Goal: Navigation & Orientation: Find specific page/section

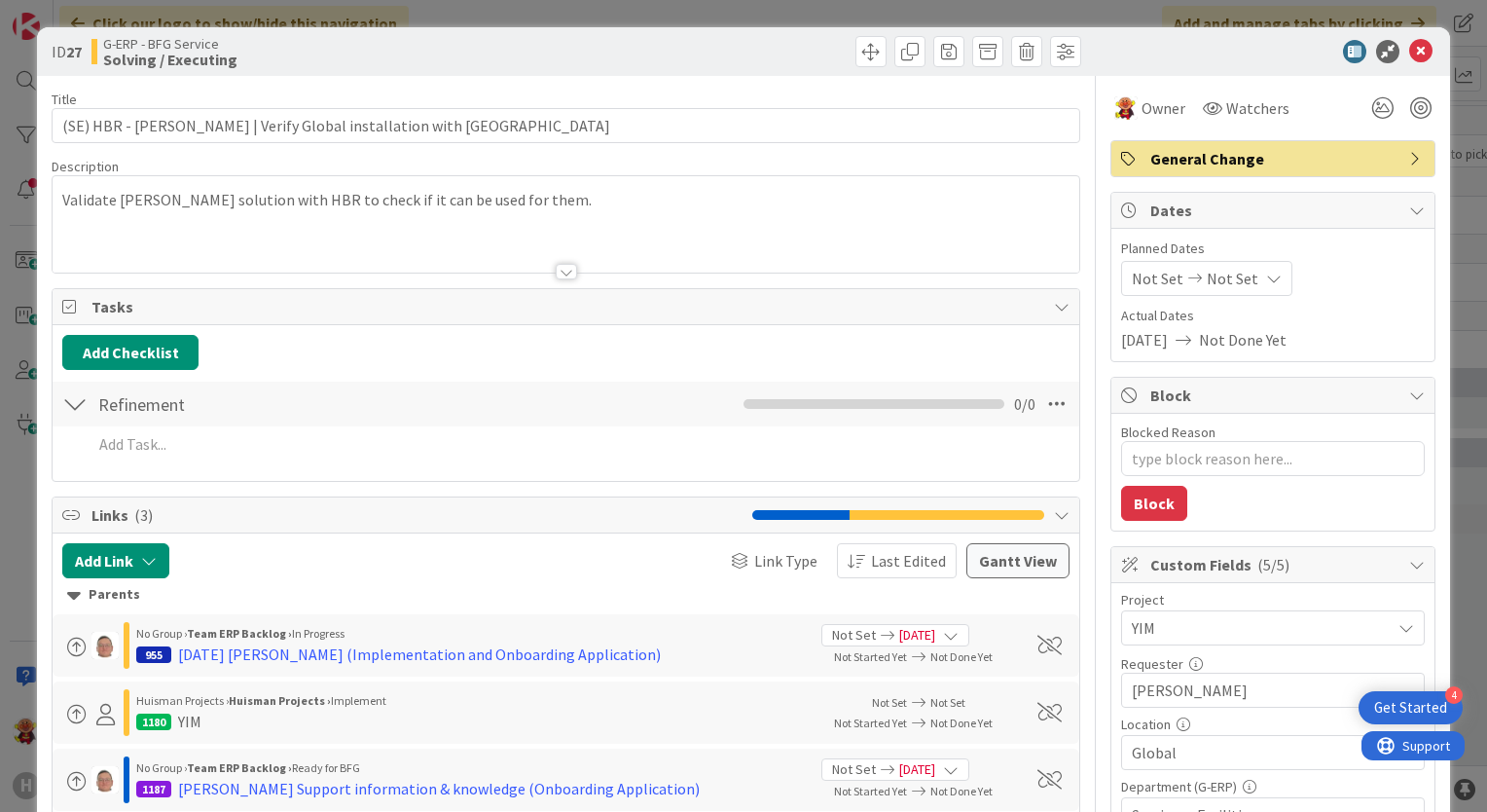
click at [1418, 59] on div at bounding box center [1263, 51] width 344 height 23
click at [1409, 59] on icon at bounding box center [1420, 51] width 23 height 23
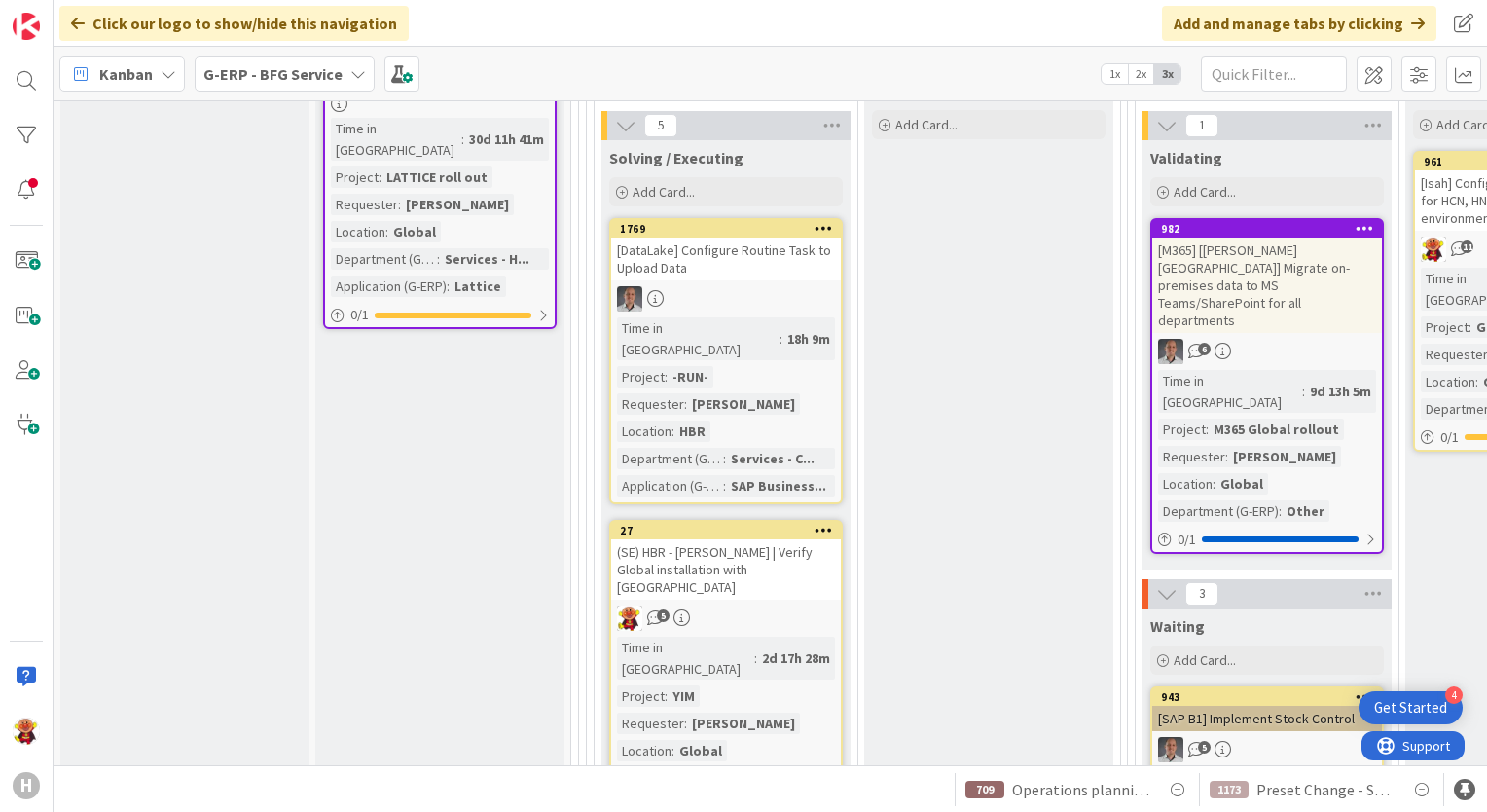
scroll to position [973, 0]
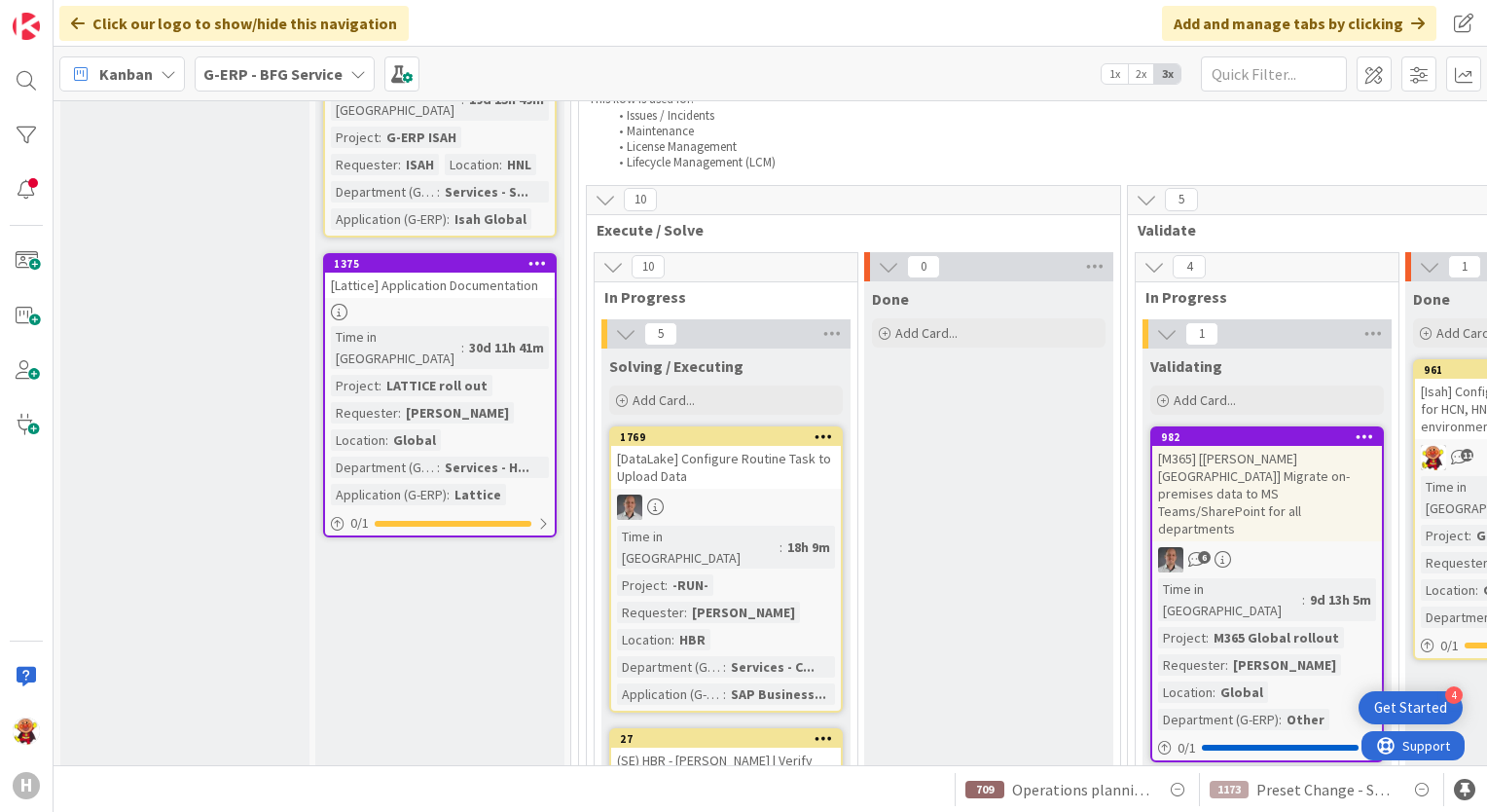
click at [290, 65] on b "G-ERP - BFG Service" at bounding box center [272, 73] width 139 height 19
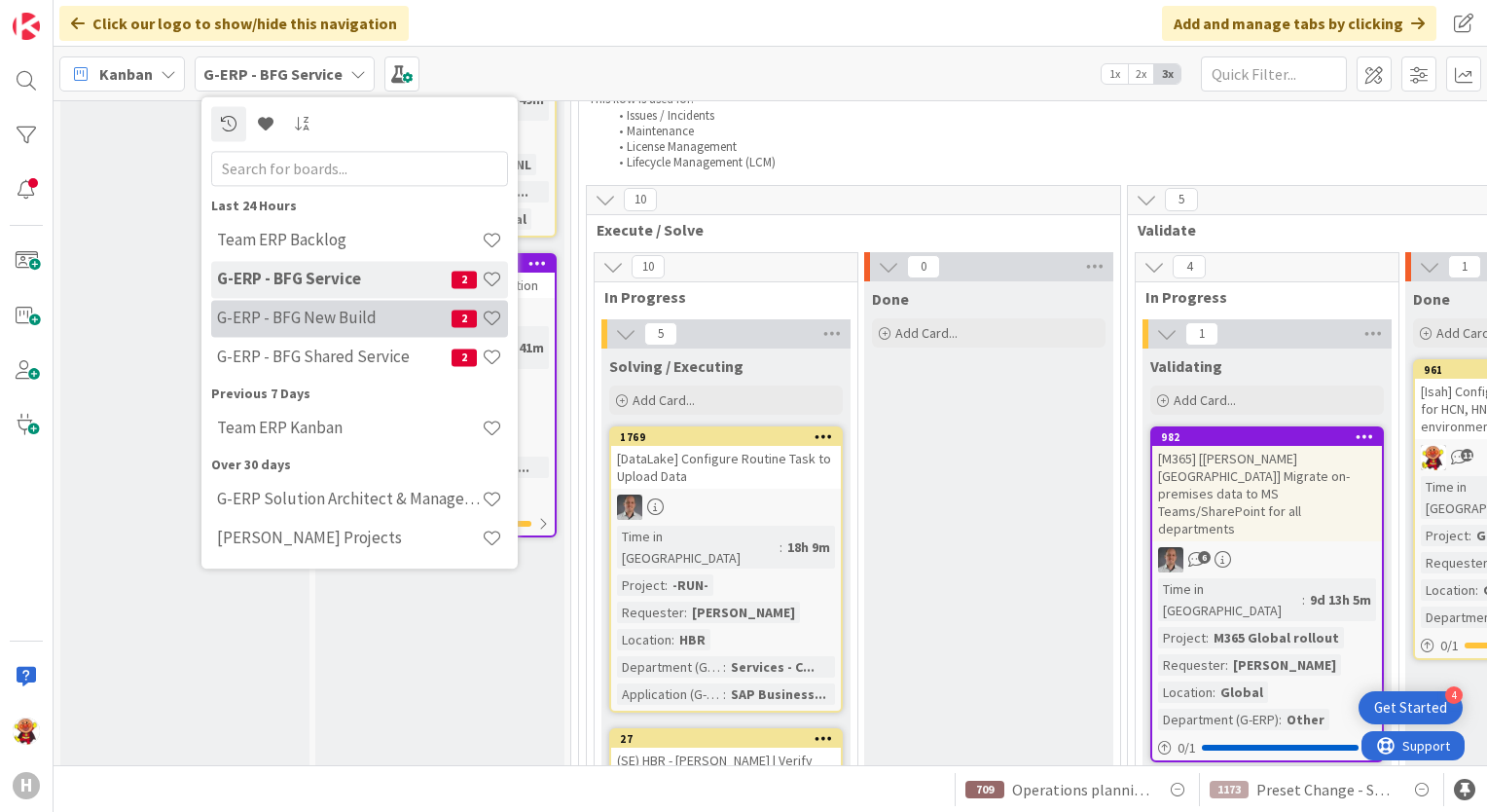
click at [327, 321] on h4 "G-ERP - BFG New Build" at bounding box center [334, 317] width 235 height 19
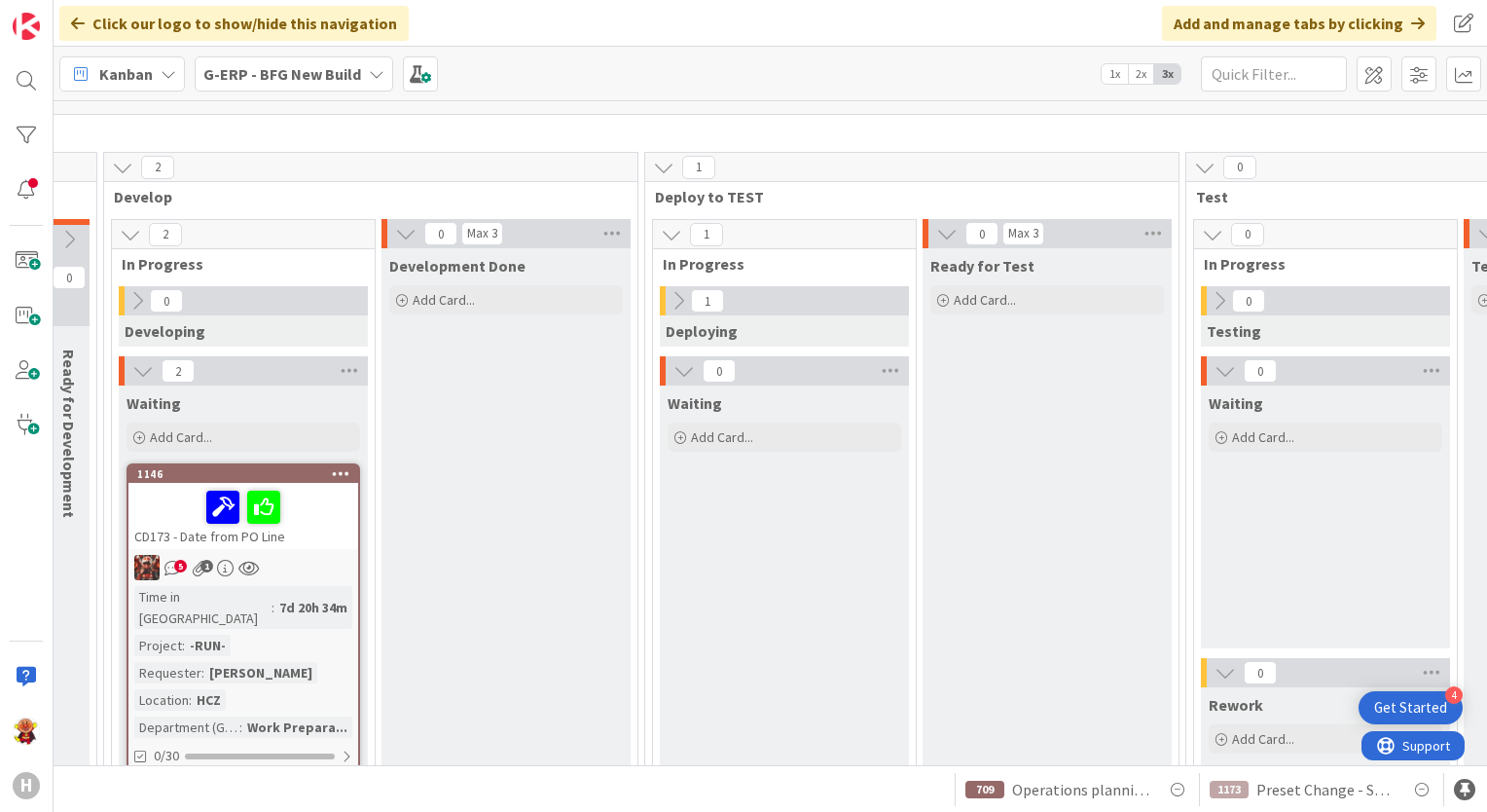
scroll to position [292, 815]
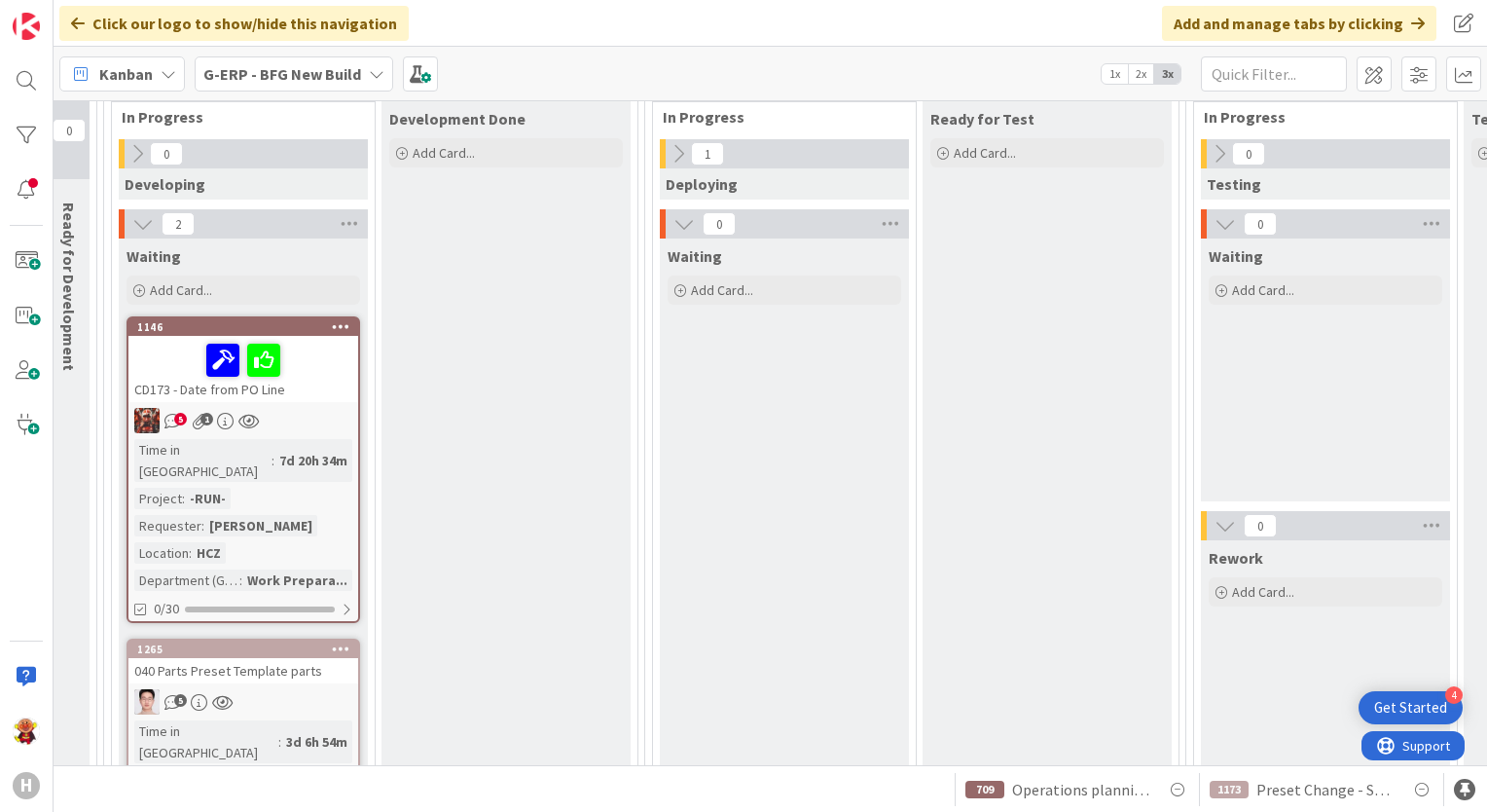
click at [327, 422] on div "5 1" at bounding box center [243, 420] width 230 height 25
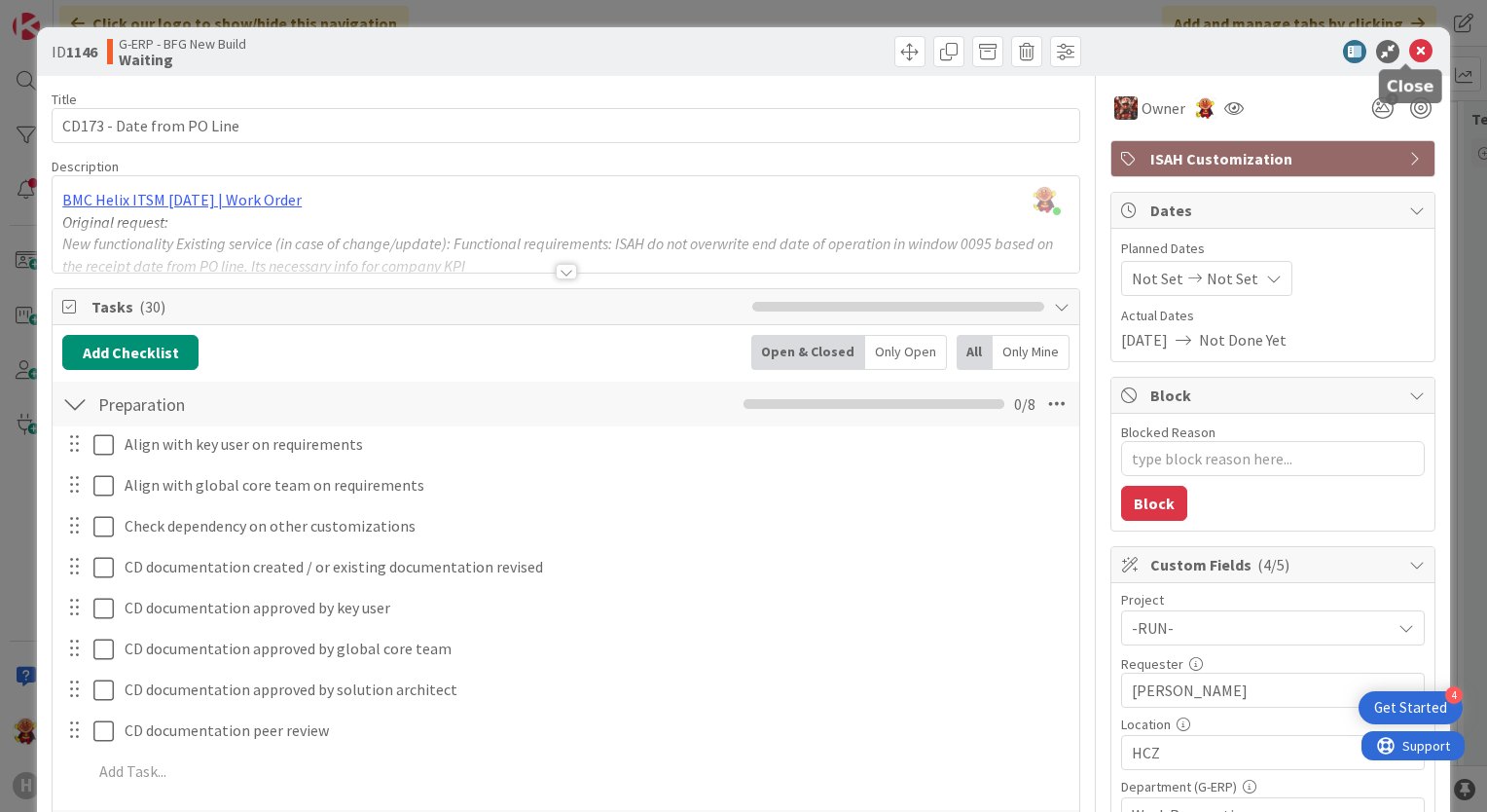
click at [1409, 49] on icon at bounding box center [1420, 51] width 23 height 23
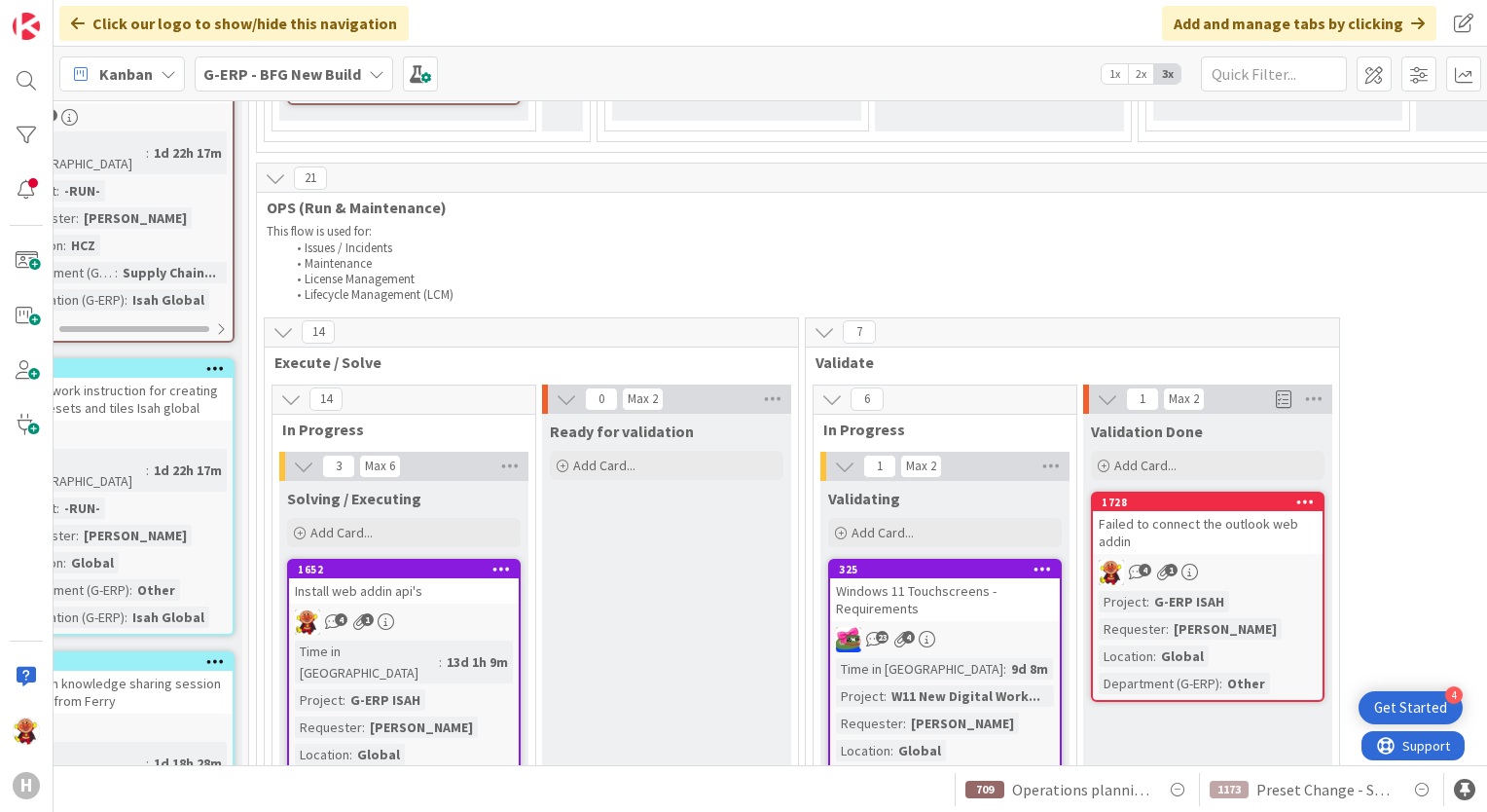
scroll to position [2238, 322]
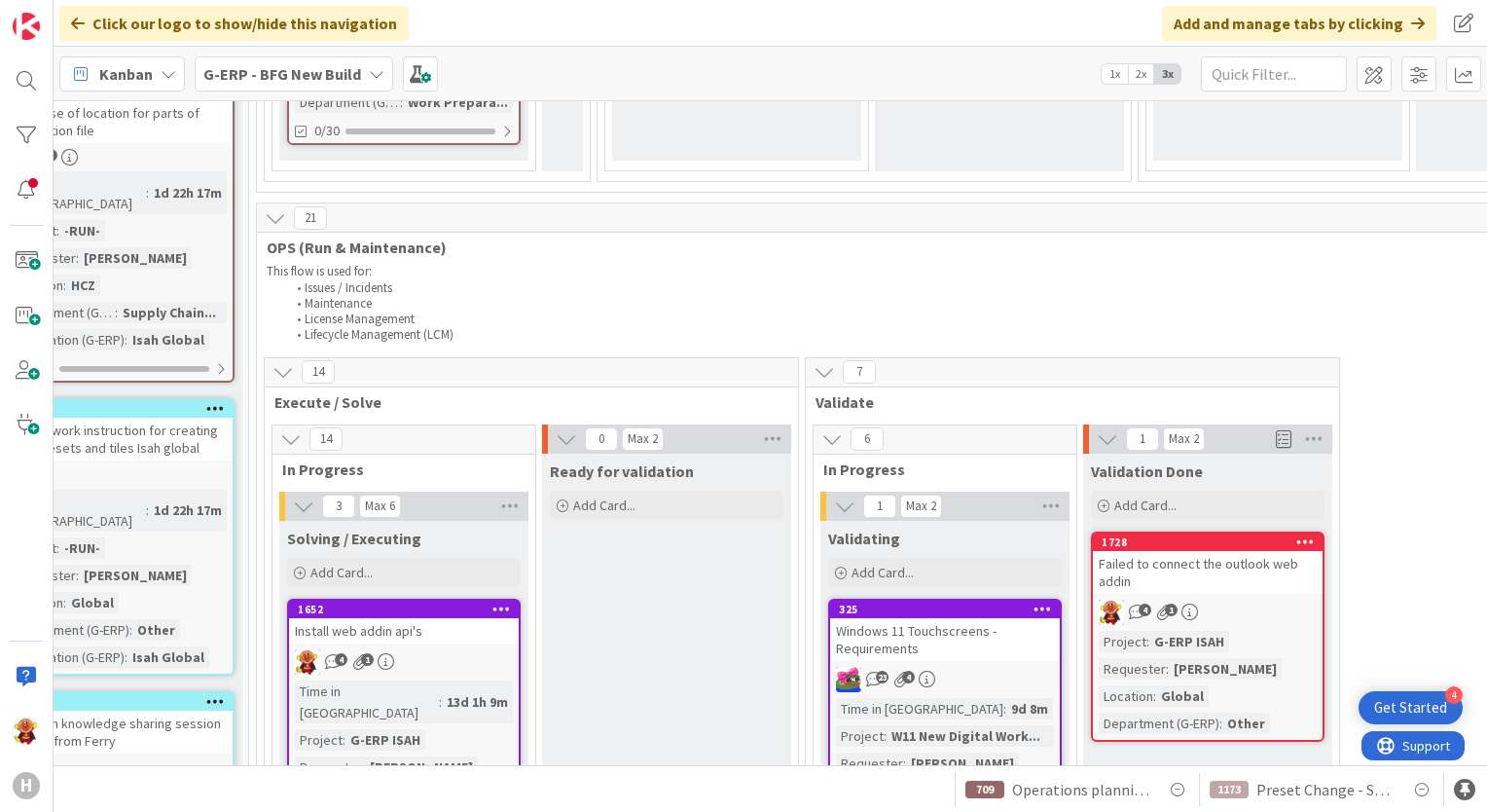
click at [1250, 551] on div "Failed to connect the outlook web addin" at bounding box center [1208, 572] width 230 height 43
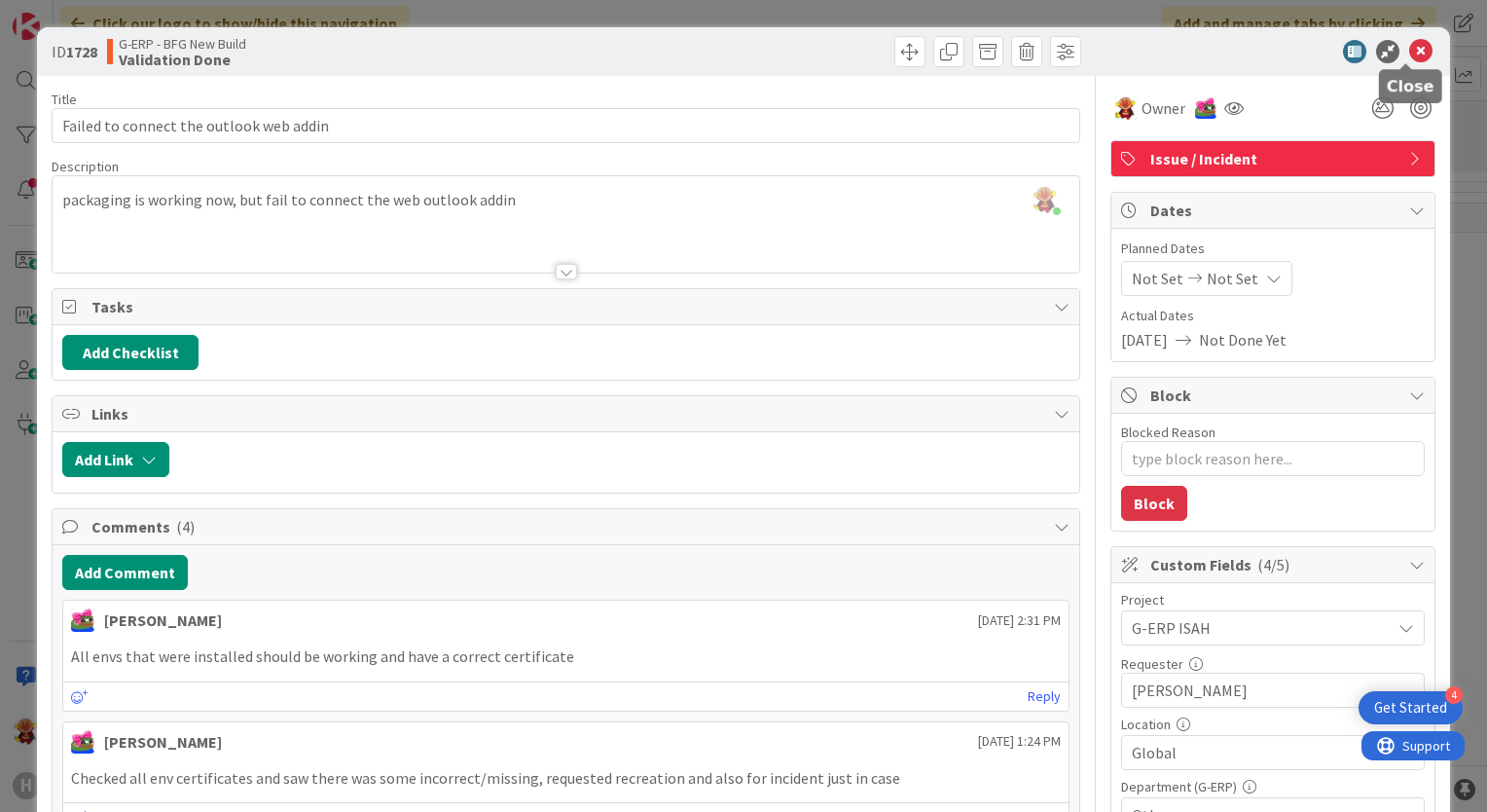
click at [1412, 56] on icon at bounding box center [1420, 51] width 23 height 23
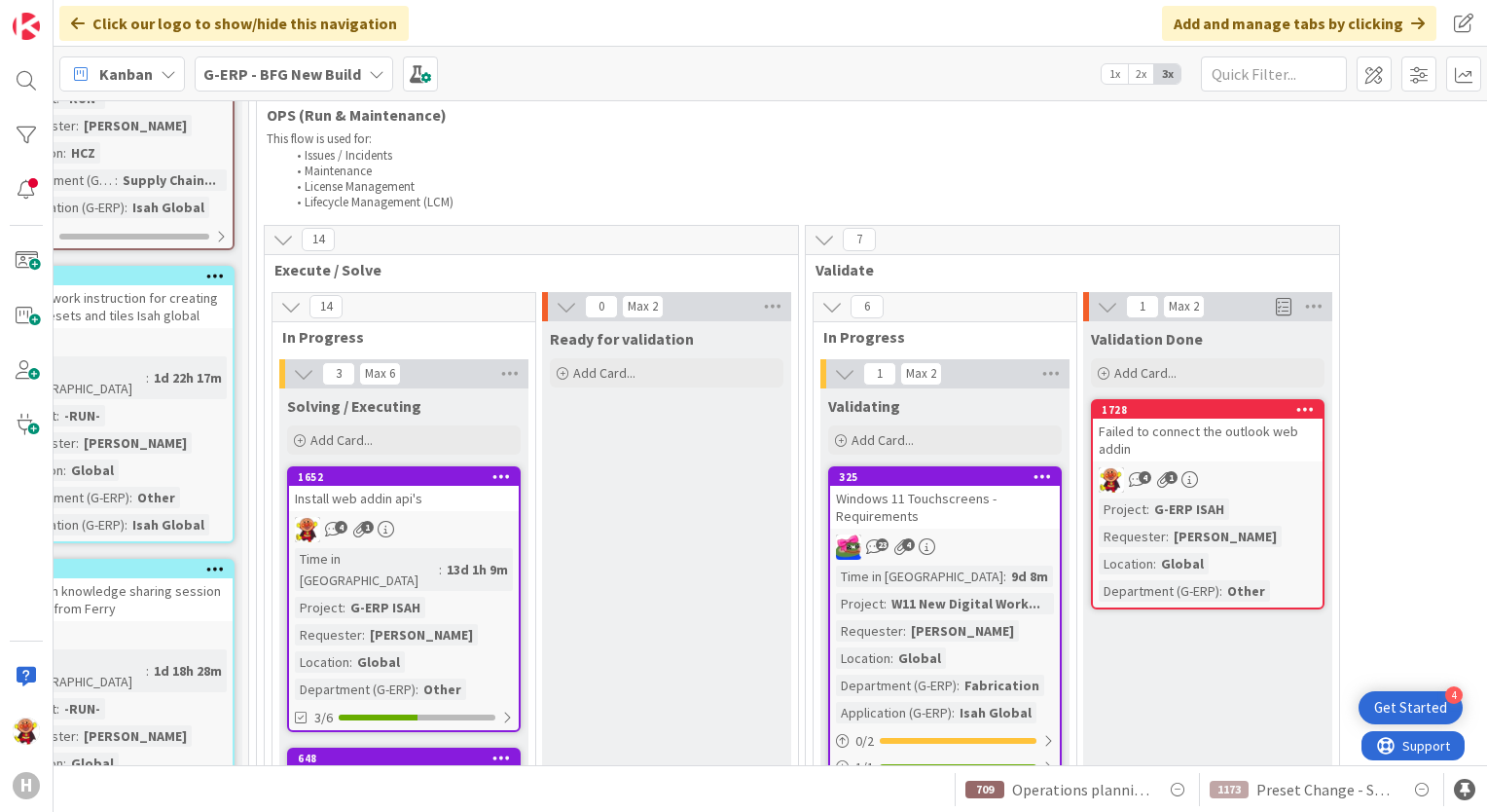
scroll to position [2336, 322]
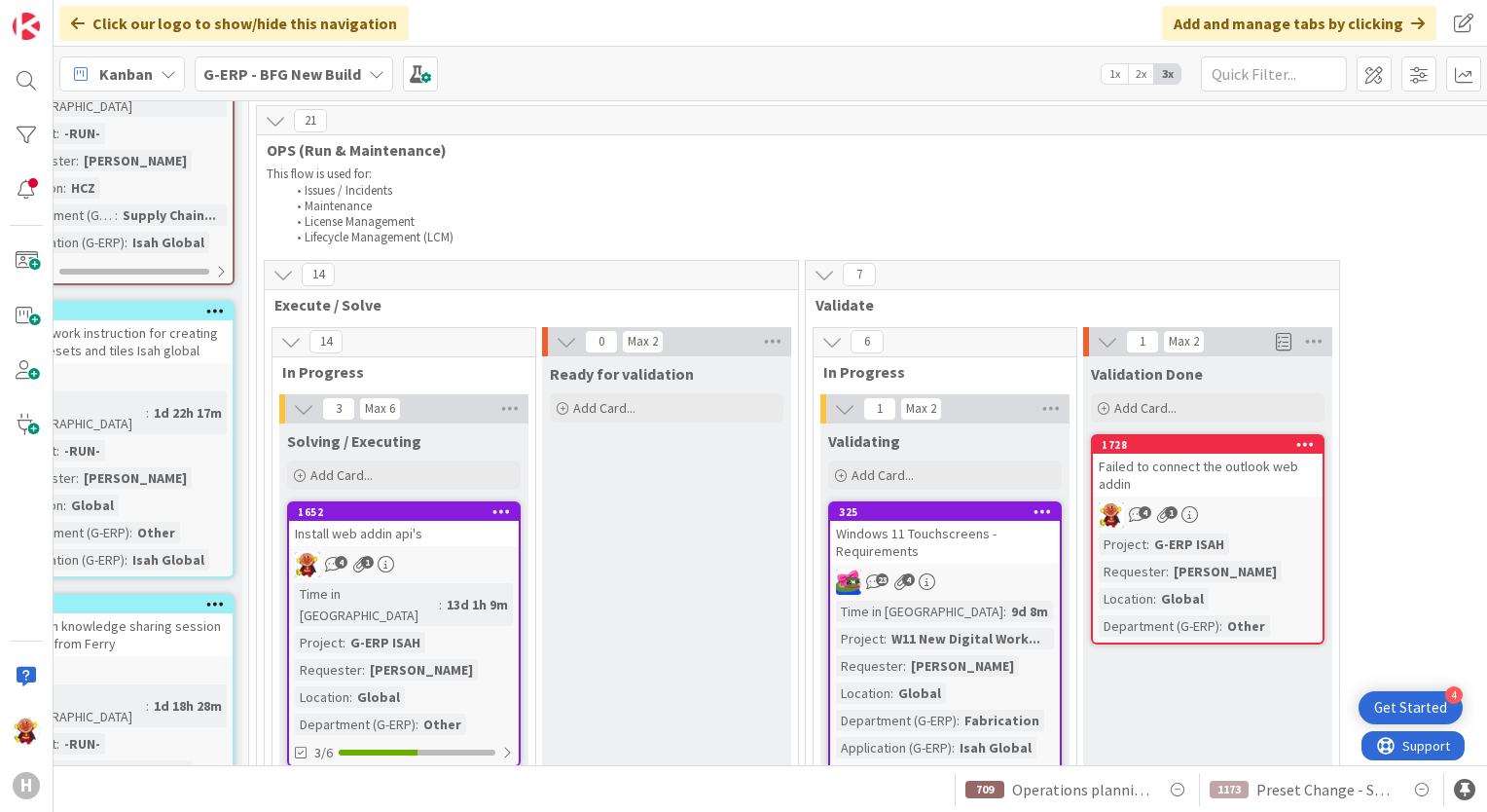
click at [471, 552] on div "4 1" at bounding box center [404, 564] width 230 height 25
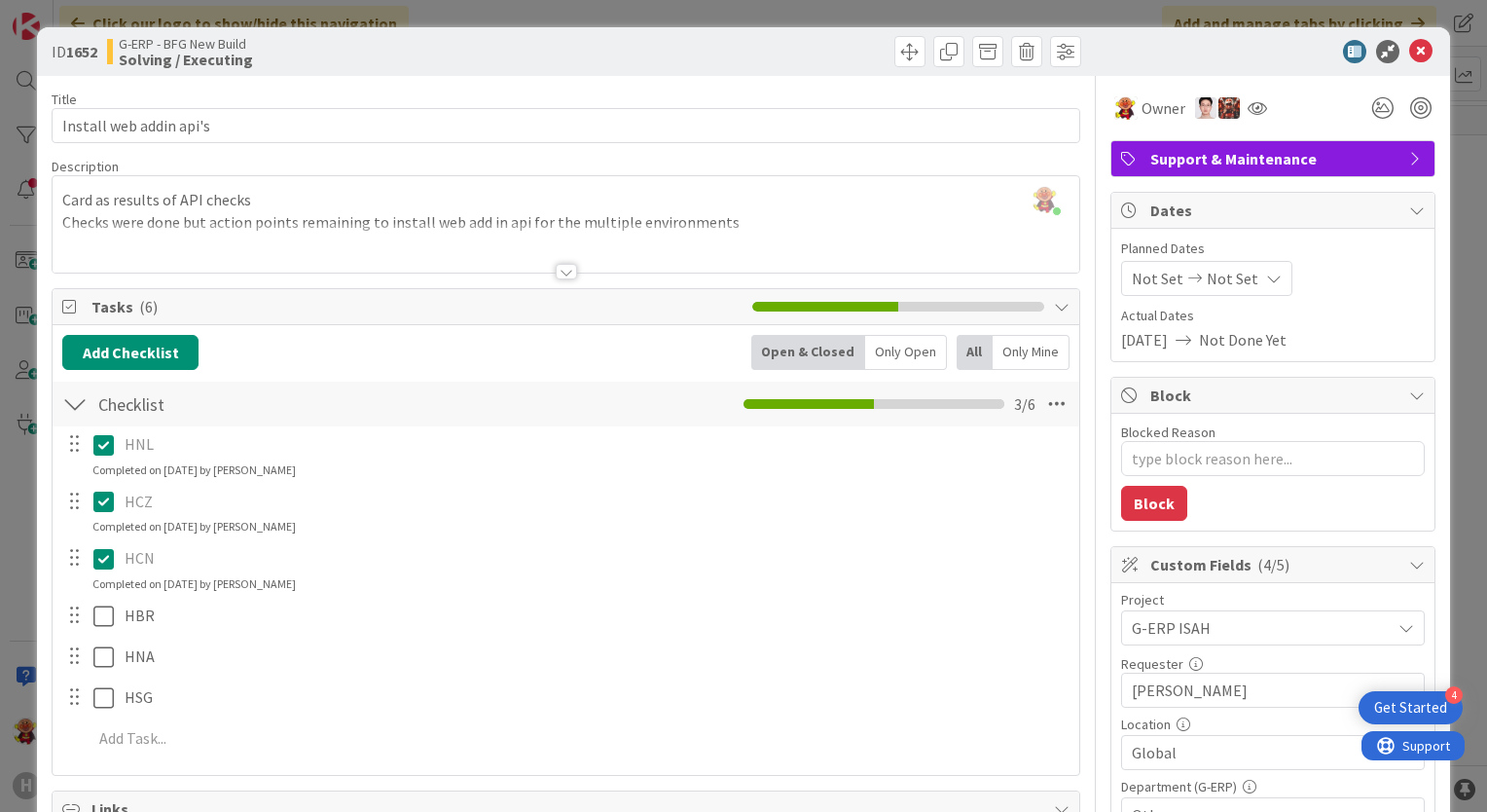
click at [561, 277] on div at bounding box center [566, 272] width 21 height 16
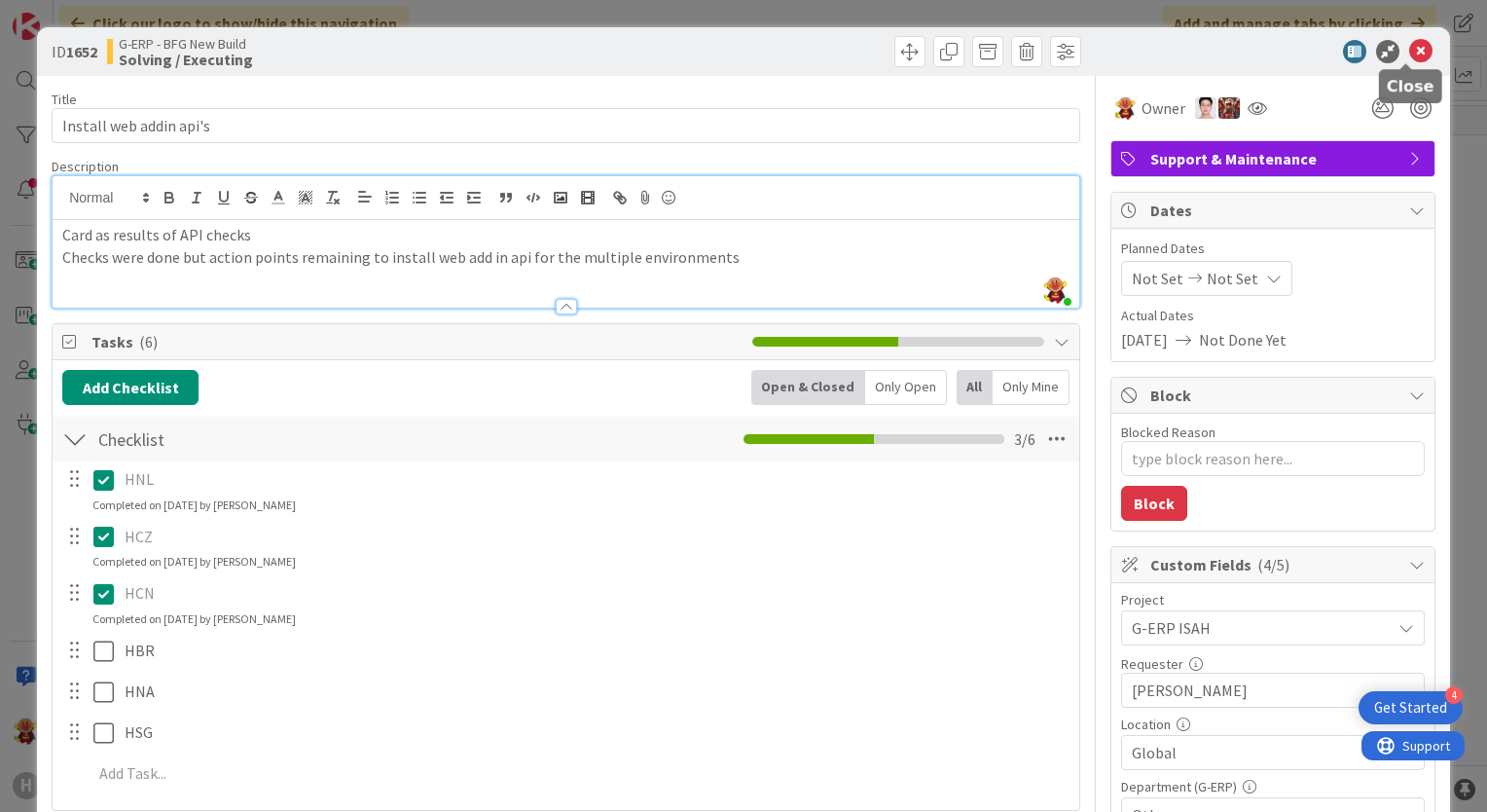
click at [1409, 50] on icon at bounding box center [1420, 51] width 23 height 23
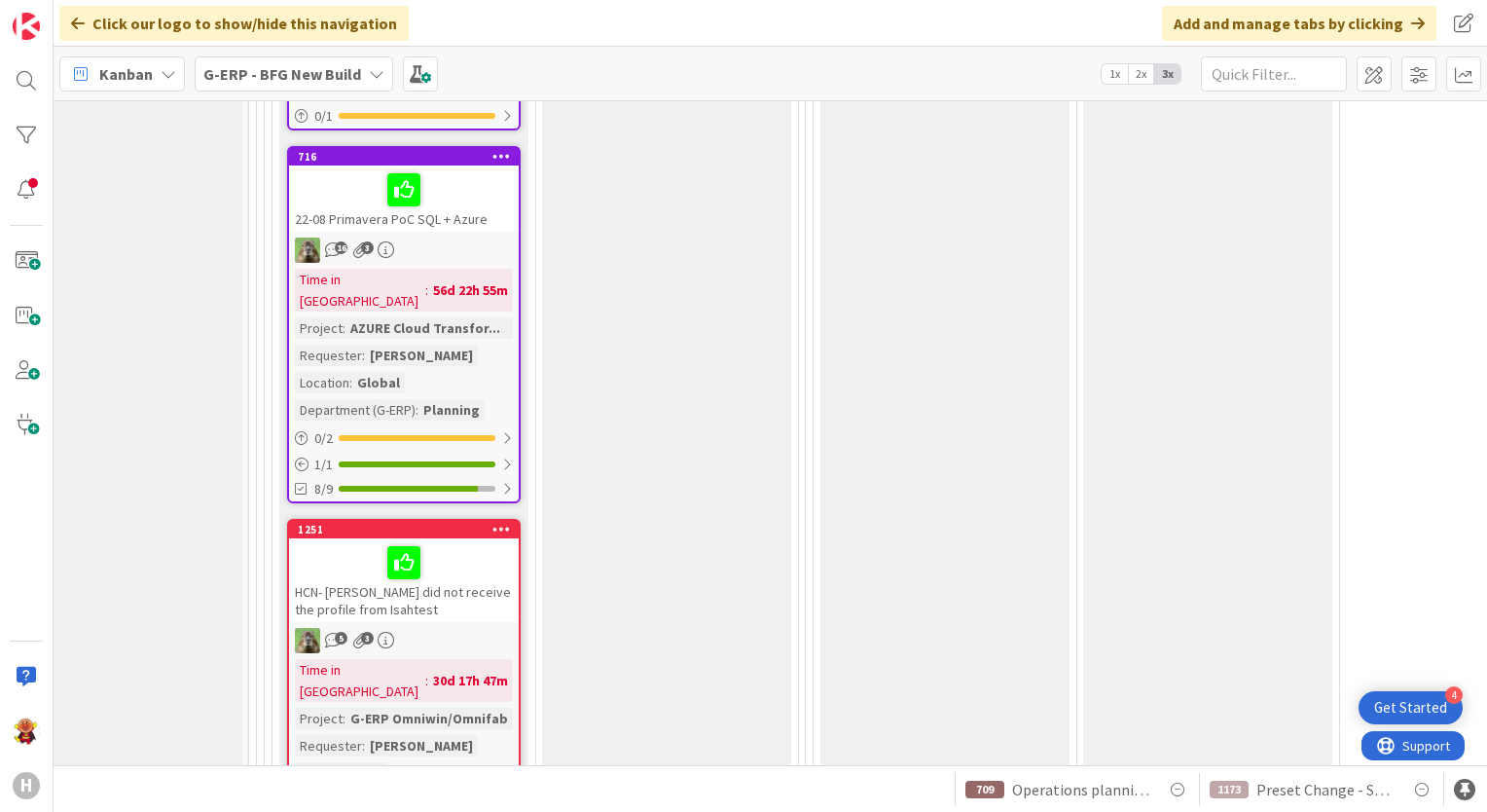
scroll to position [5936, 322]
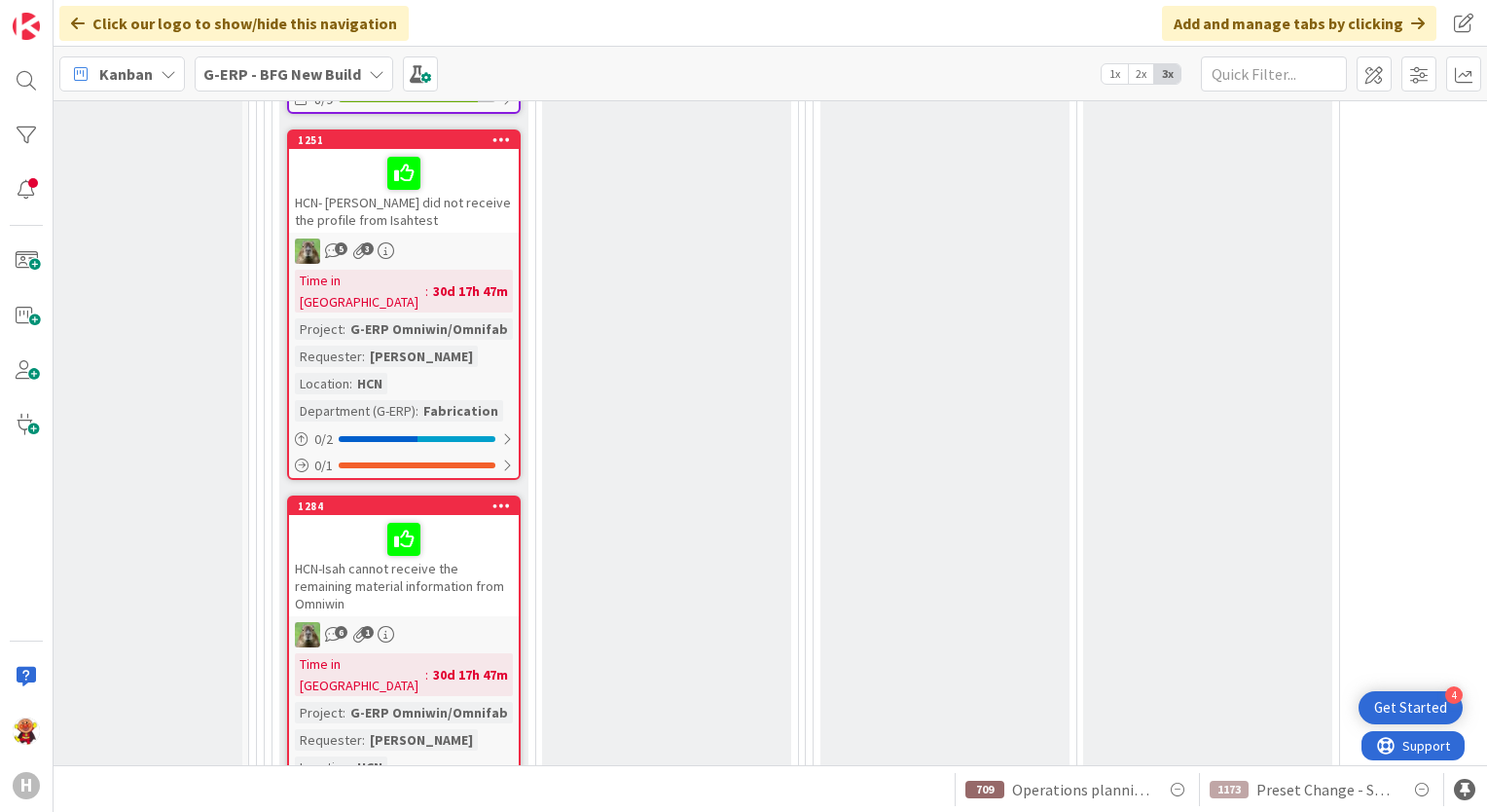
click at [265, 88] on div "G-ERP - BFG New Build" at bounding box center [294, 73] width 199 height 35
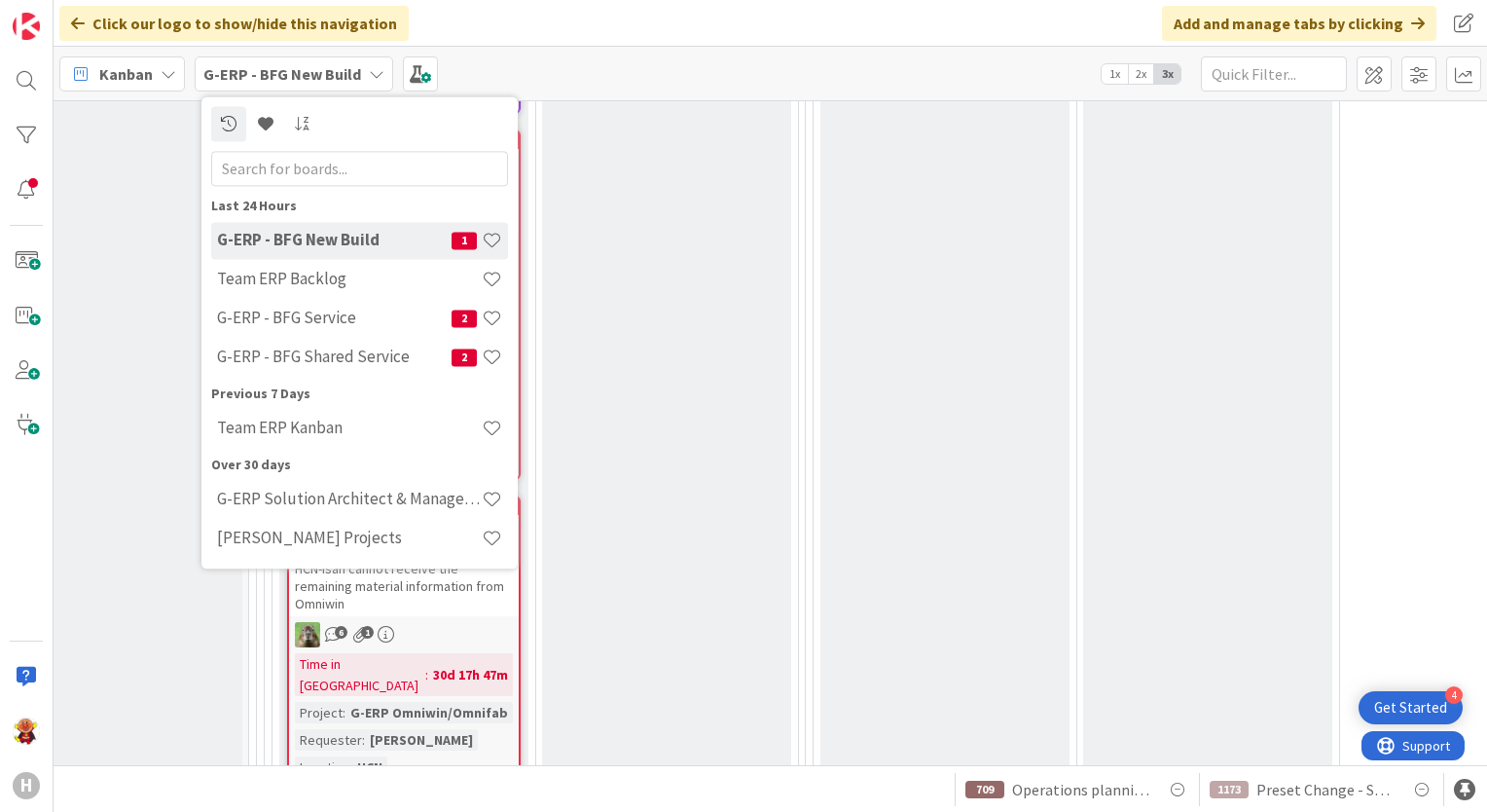
click at [166, 79] on icon at bounding box center [169, 74] width 16 height 16
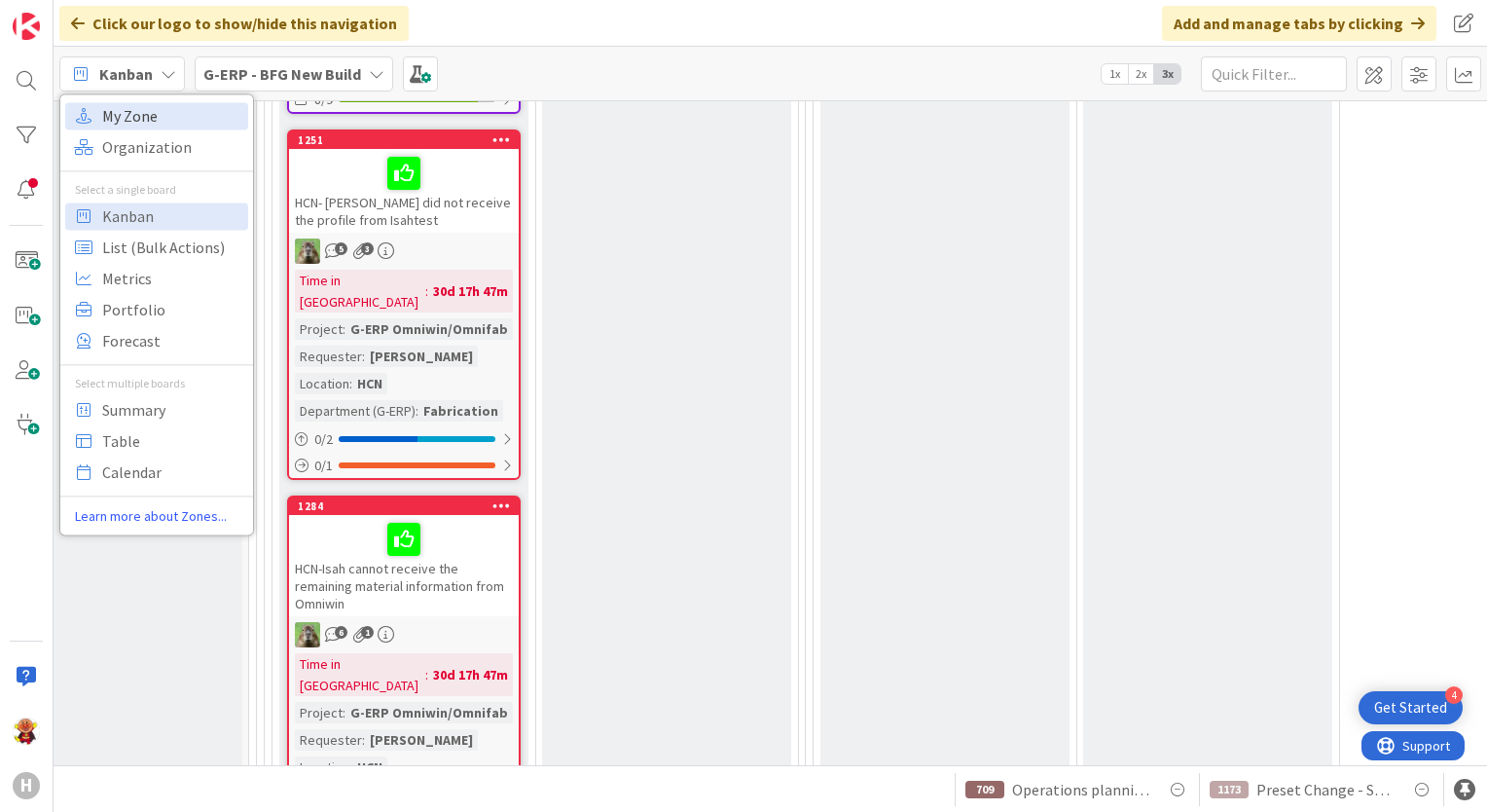
click at [169, 119] on span "My Zone" at bounding box center [172, 115] width 140 height 29
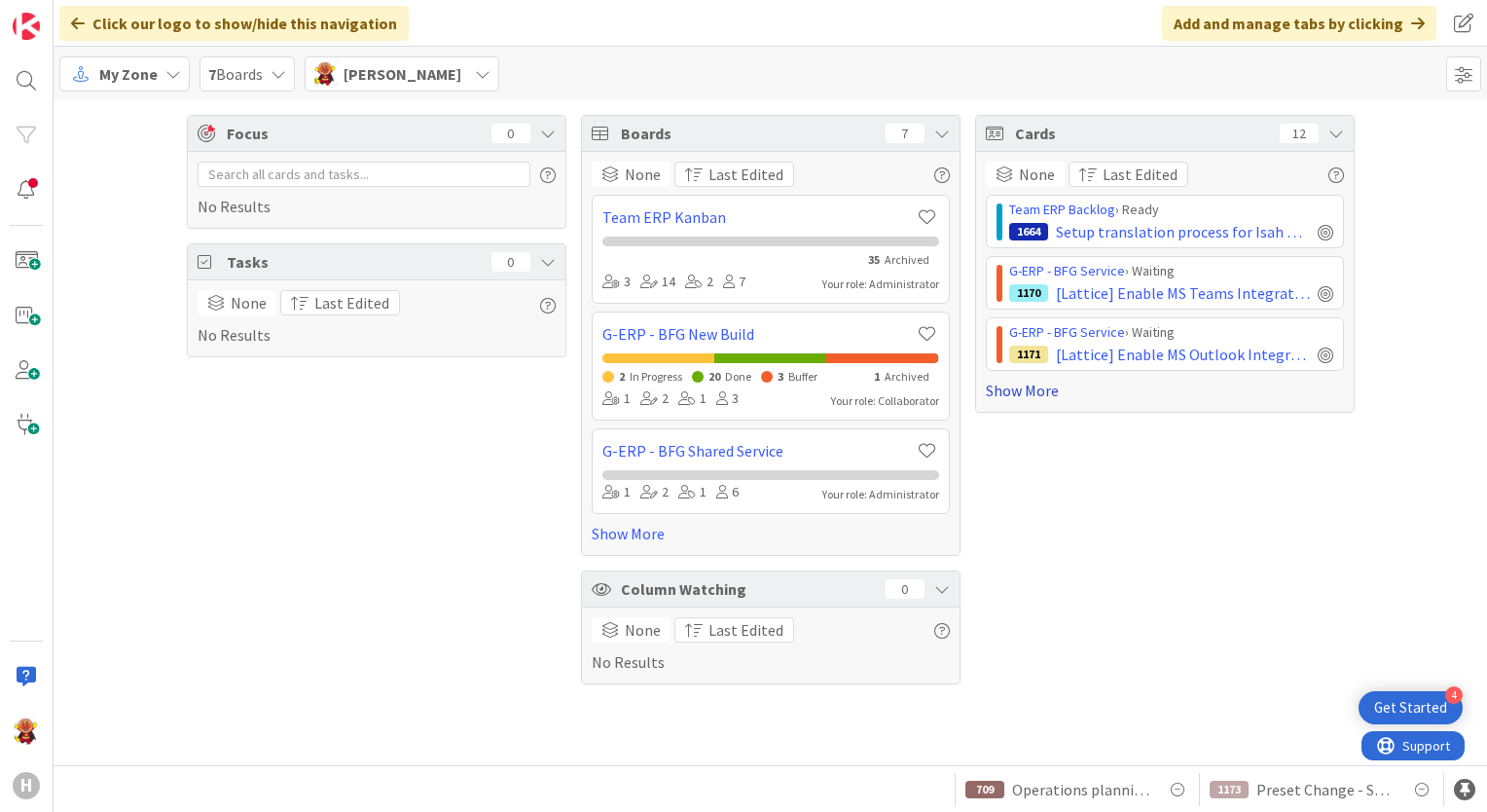
click at [1028, 387] on link "Show More" at bounding box center [1165, 390] width 358 height 23
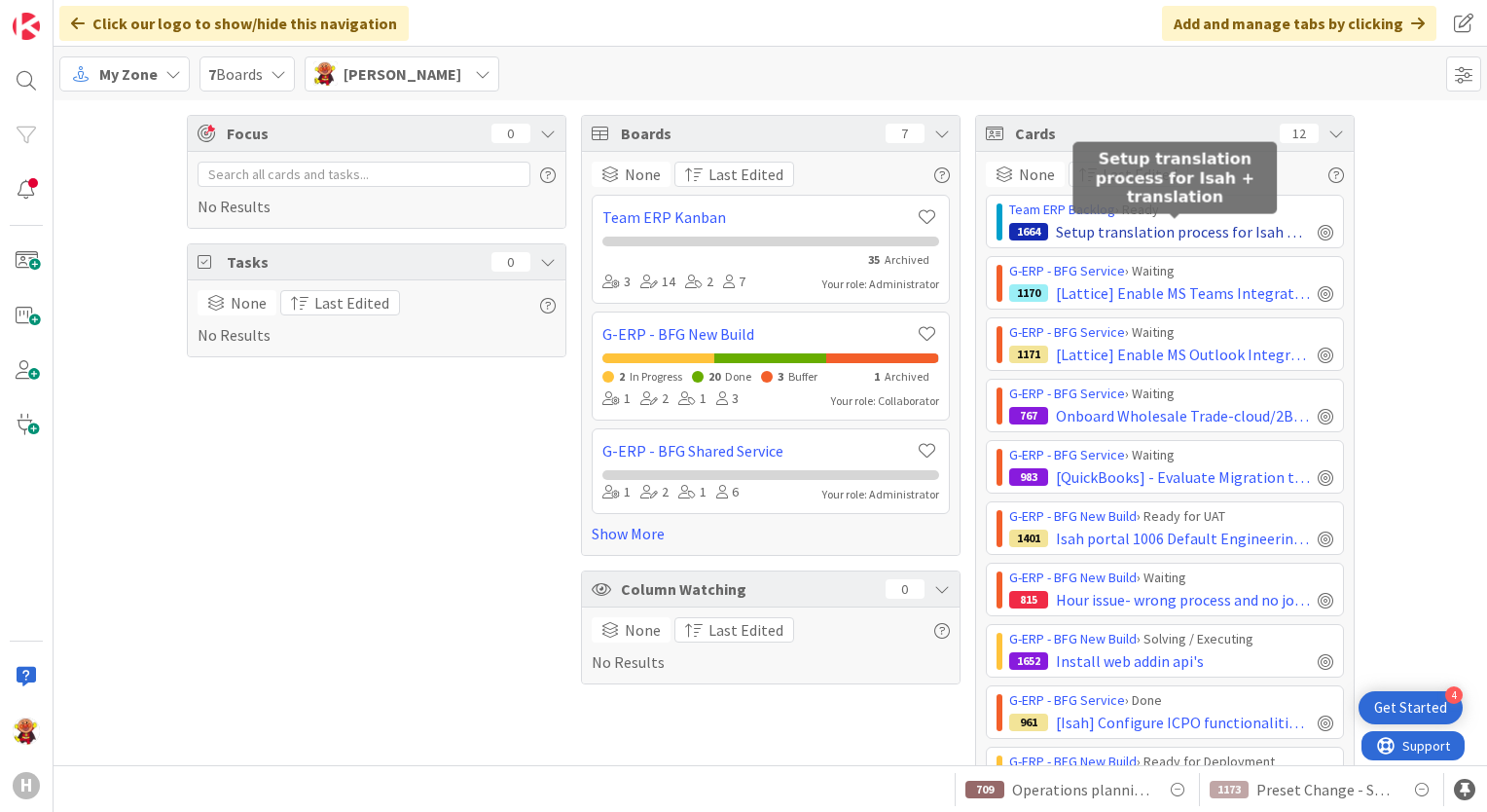
click at [1241, 235] on span "Setup translation process for Isah + translation" at bounding box center [1183, 231] width 254 height 23
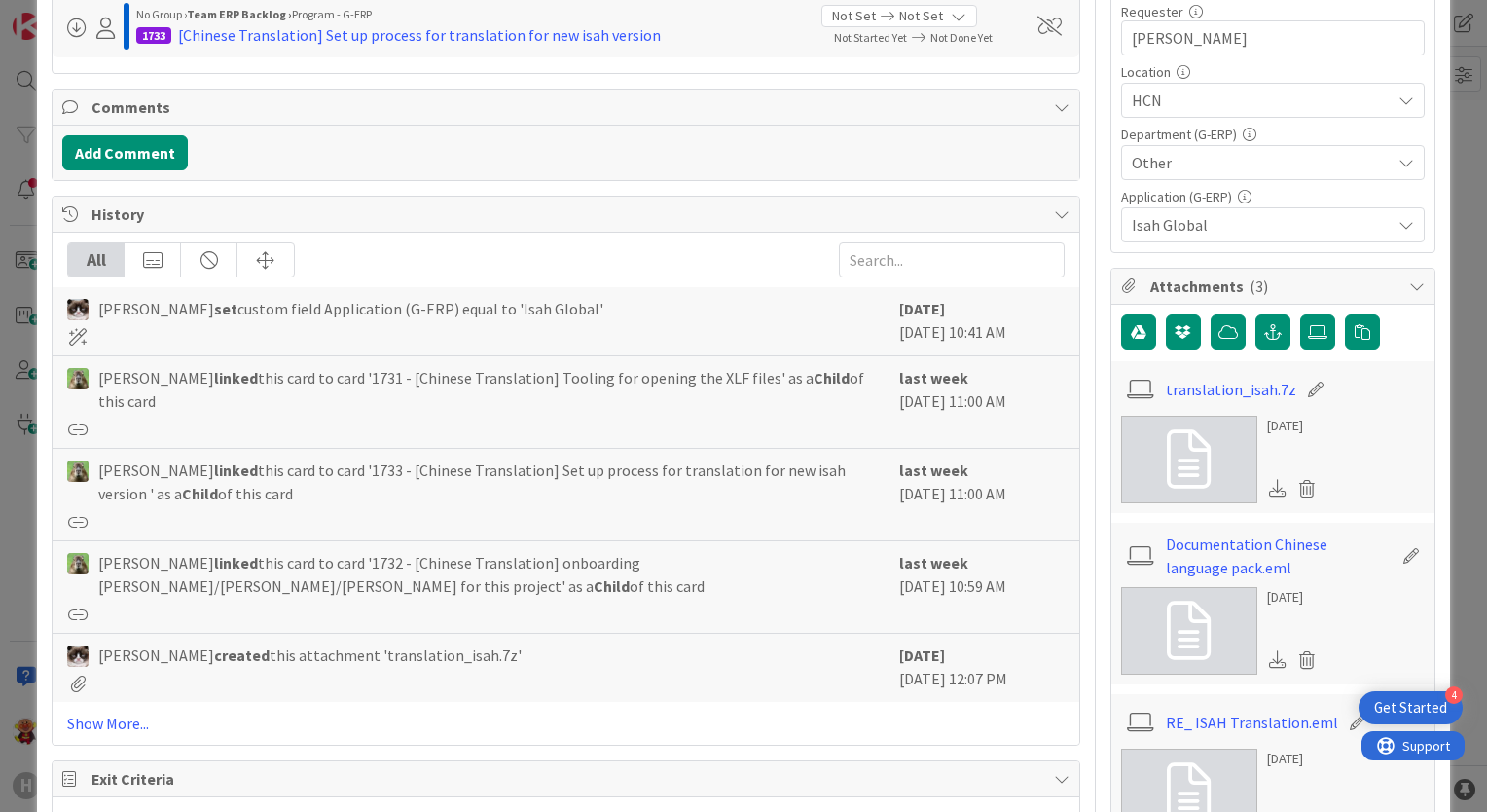
scroll to position [876, 0]
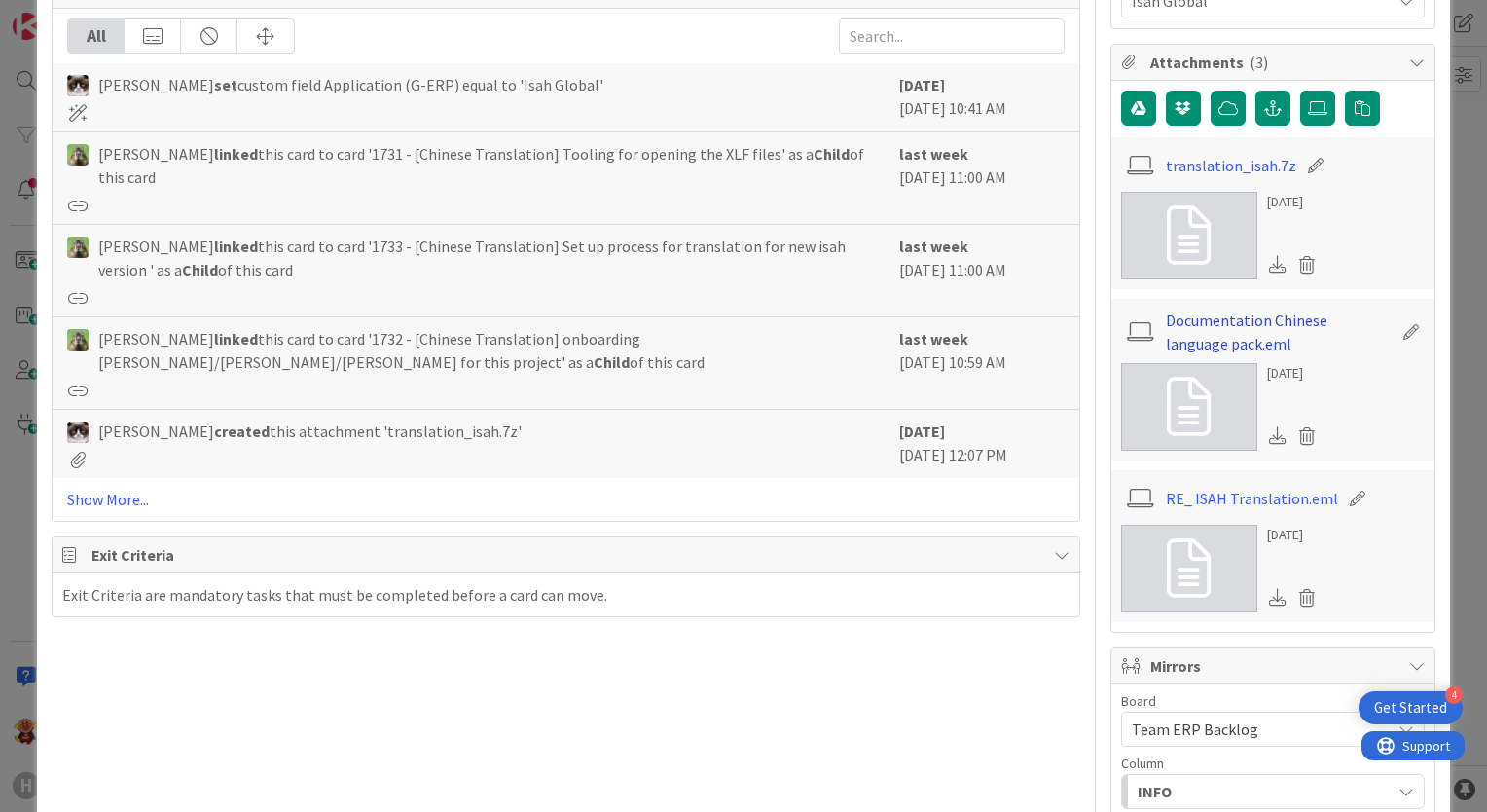
click at [1269, 324] on link "Documentation Chinese language pack.eml" at bounding box center [1279, 331] width 226 height 47
click at [1004, 681] on div "Title 48 / 128 Setup translation process for Isah + translation Description HCN…" at bounding box center [566, 159] width 1029 height 1918
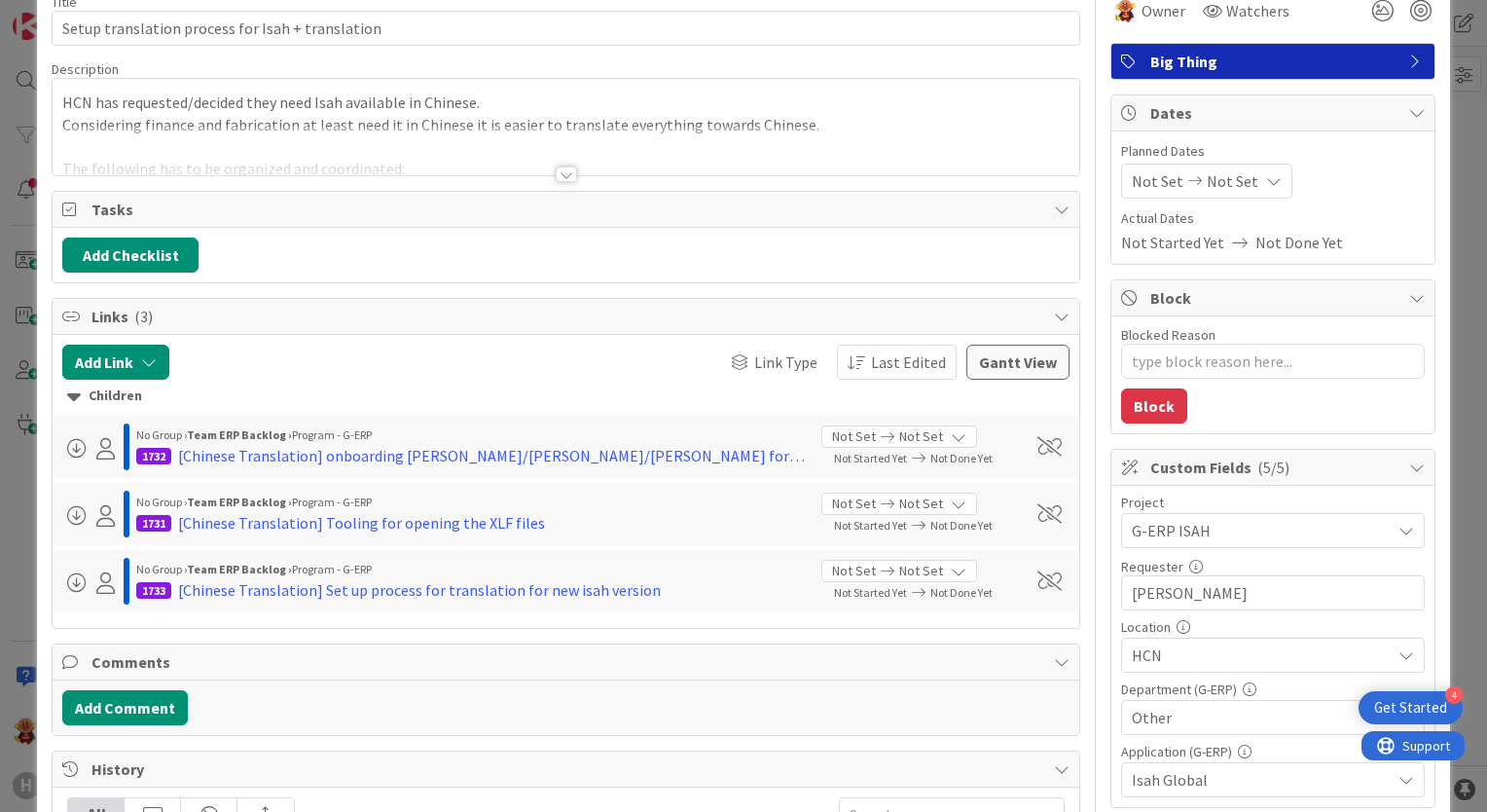
scroll to position [0, 0]
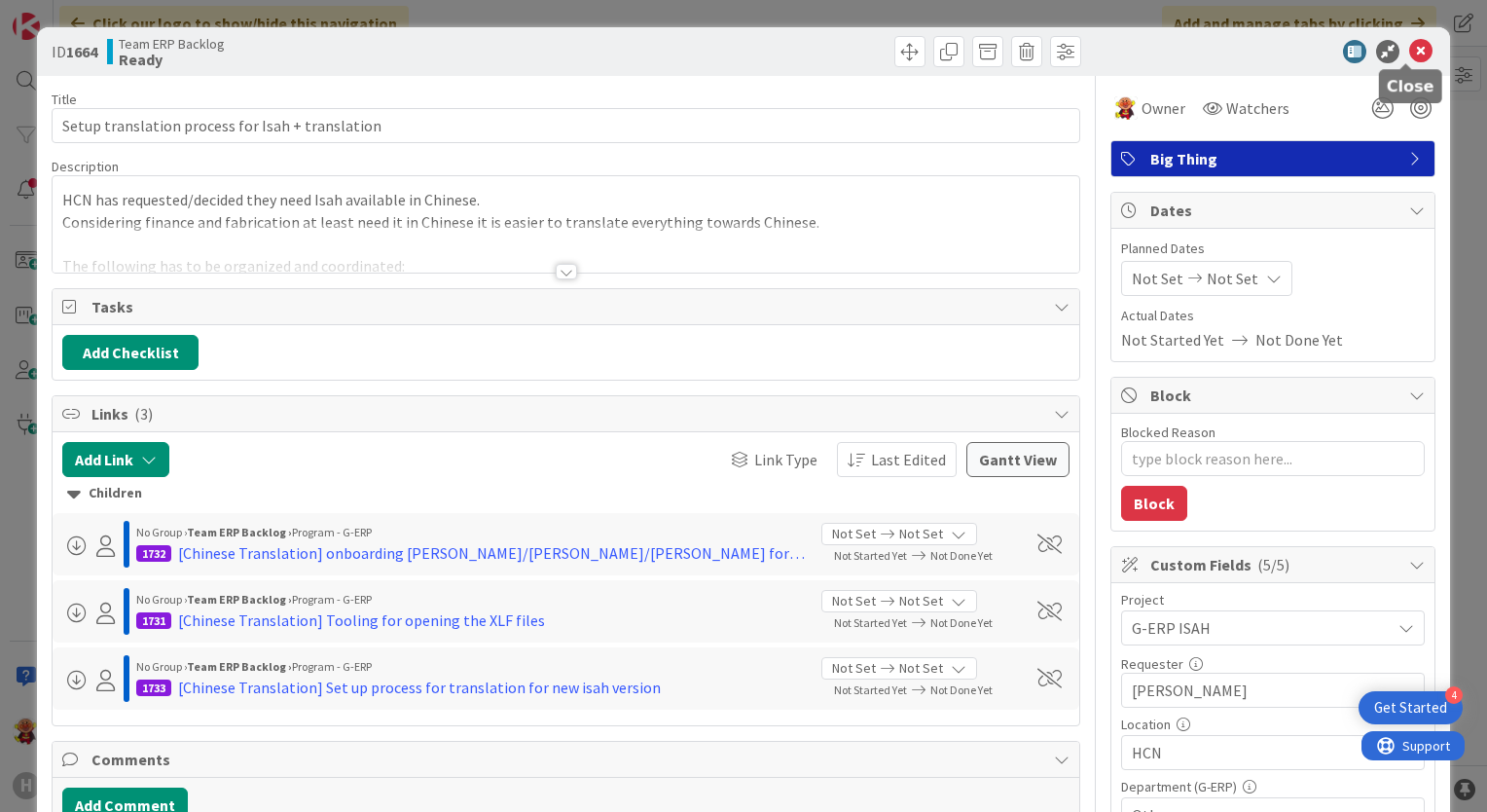
click at [1415, 60] on icon at bounding box center [1420, 51] width 23 height 23
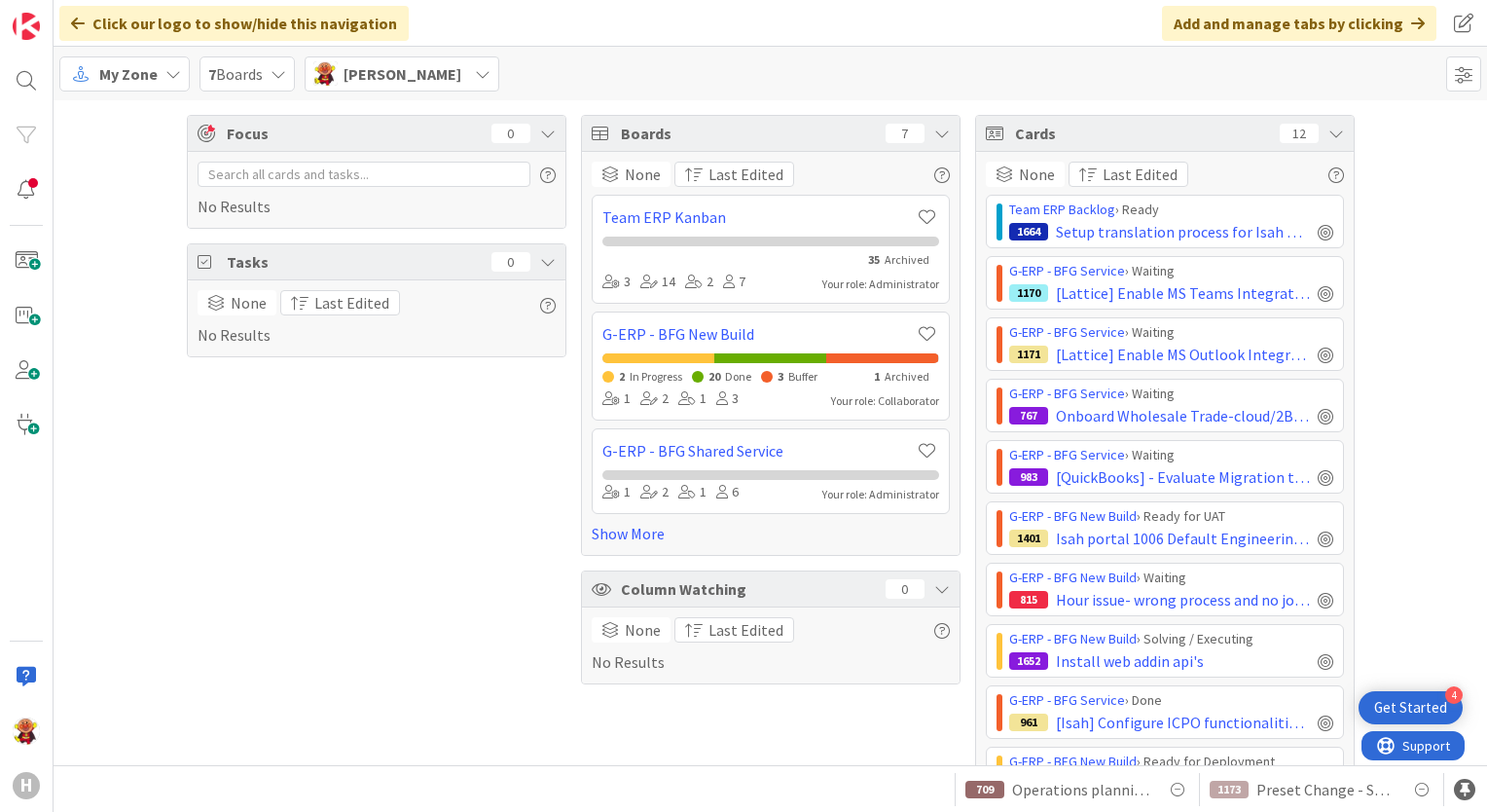
drag, startPoint x: 1241, startPoint y: 299, endPoint x: 1239, endPoint y: 309, distance: 10.9
click at [1239, 311] on div "Team ERP Backlog › Ready 1664 Setup translation process for Isah + translation …" at bounding box center [1165, 574] width 358 height 759
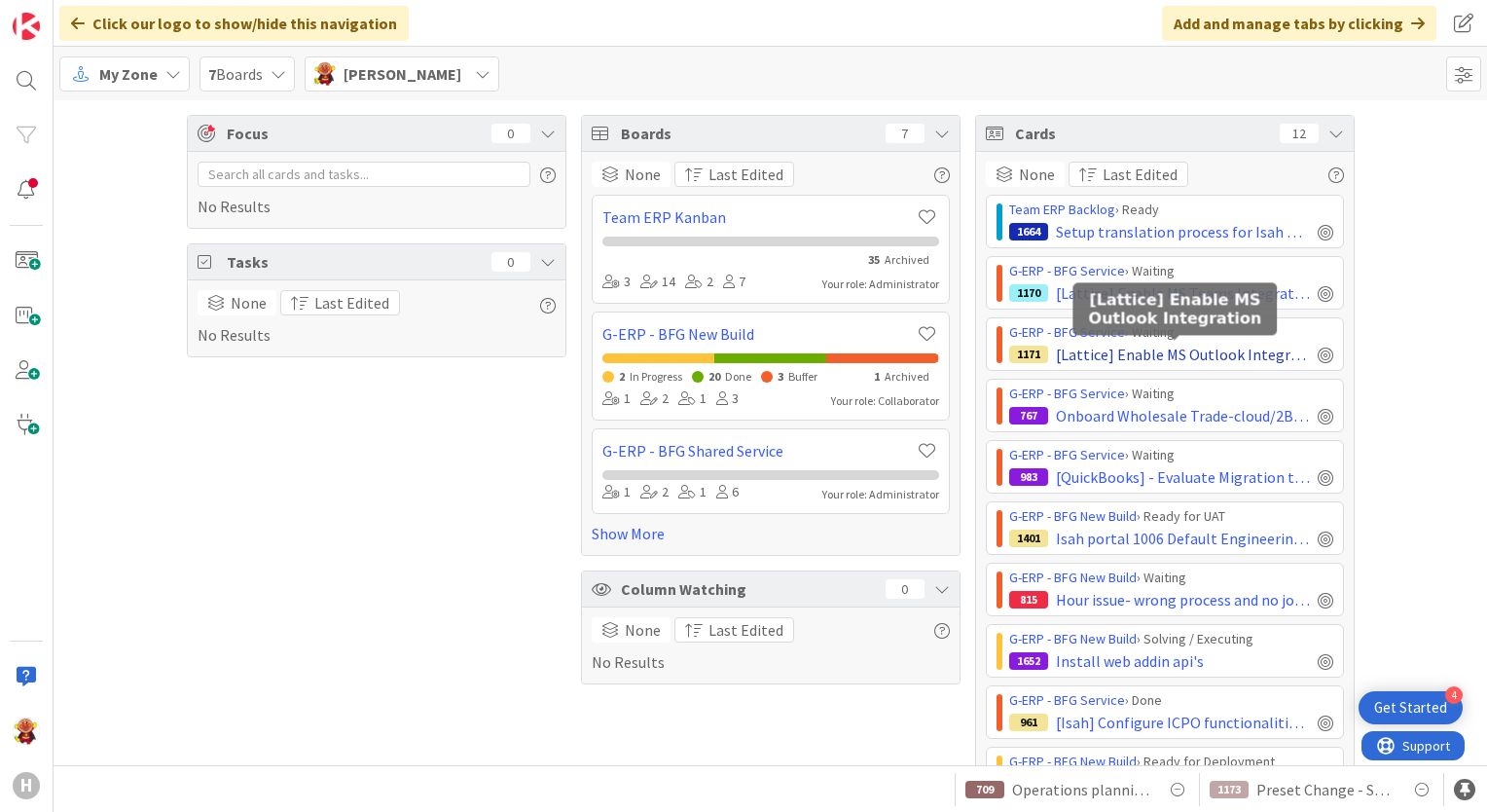
click at [1215, 348] on span "[Lattice] Enable MS Outlook Integration" at bounding box center [1183, 354] width 254 height 23
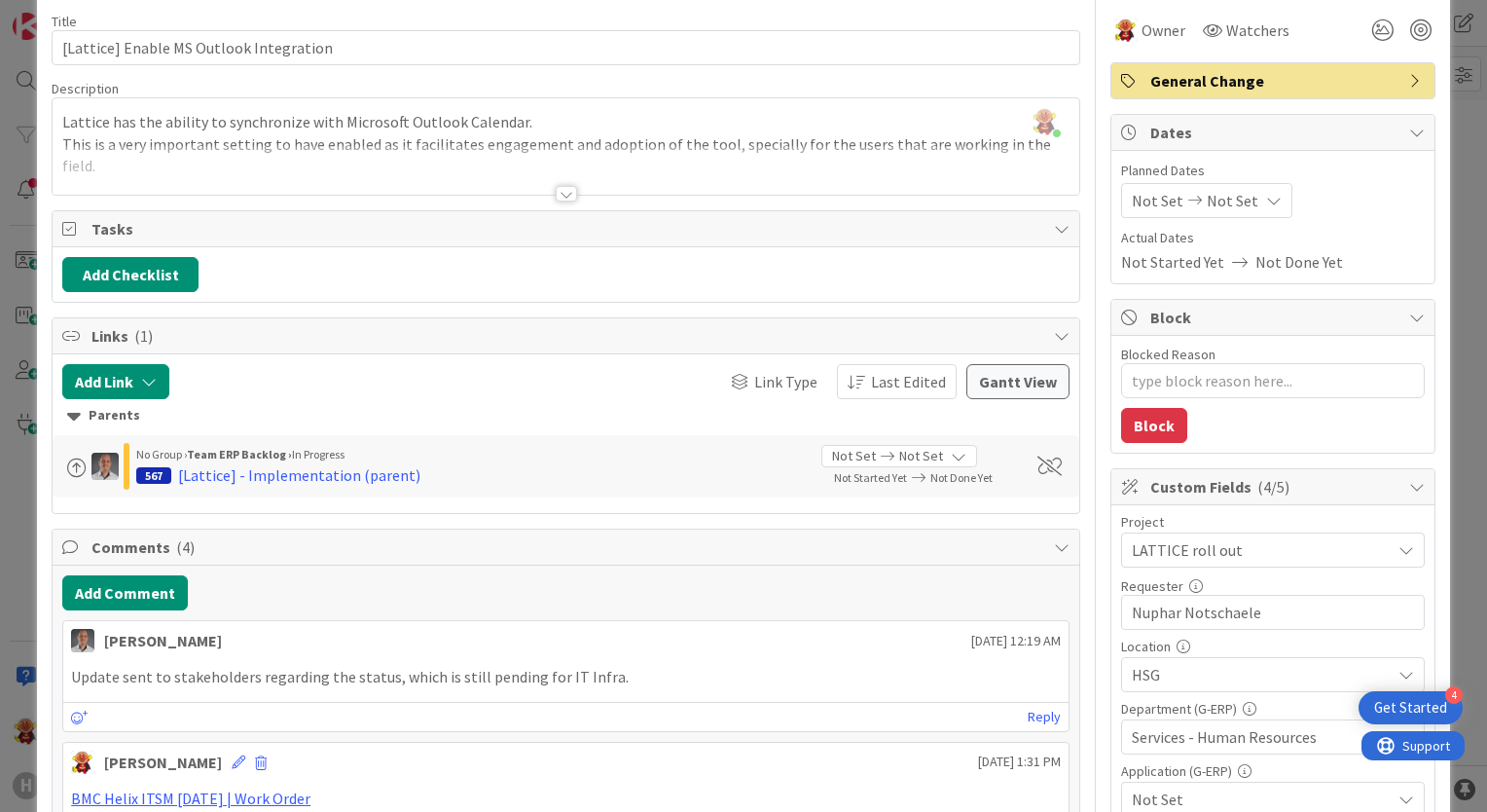
scroll to position [195, 0]
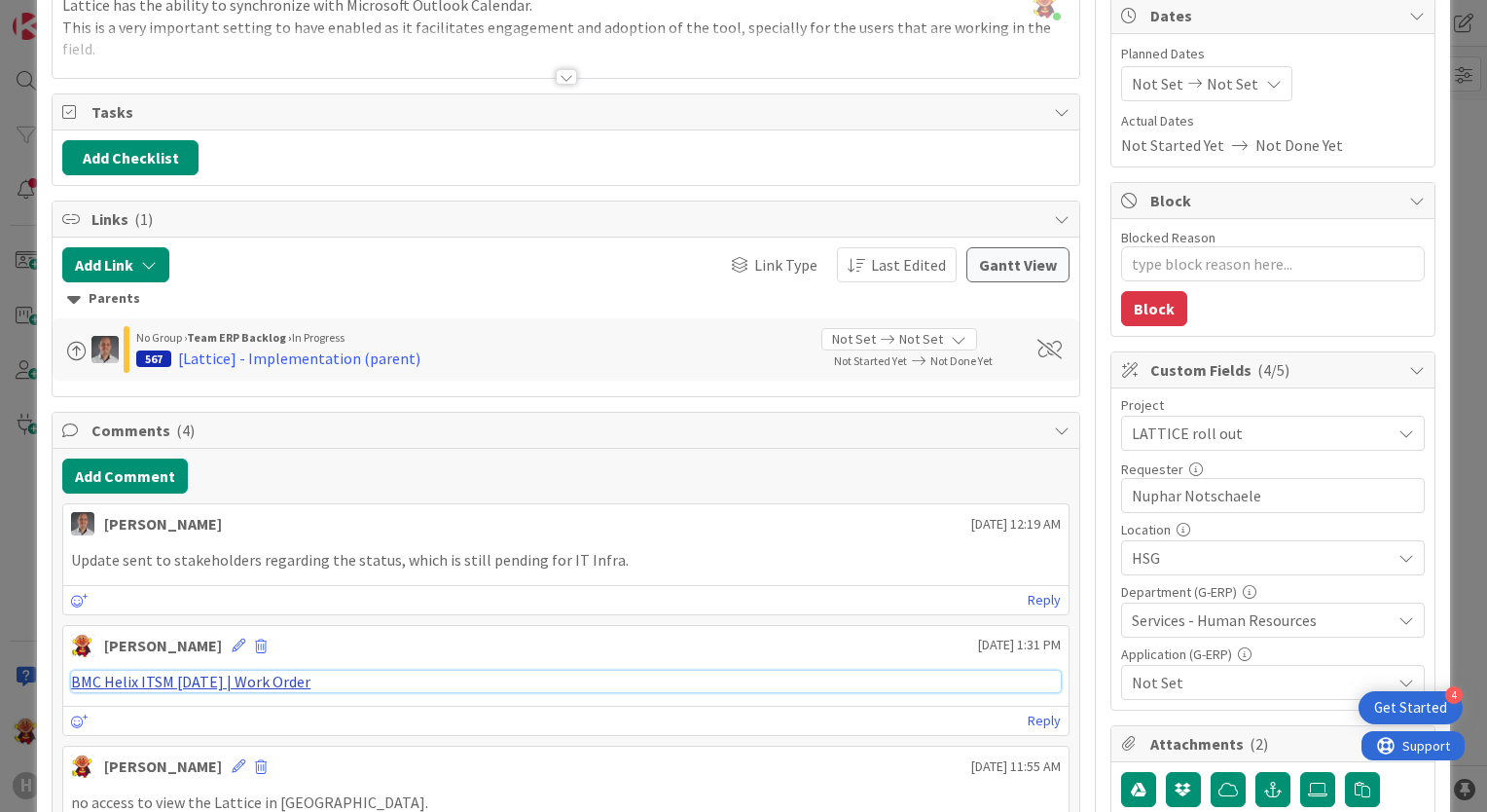
click at [241, 677] on link "BMC Helix ITSM 23.3.02 | Work Order" at bounding box center [190, 680] width 239 height 19
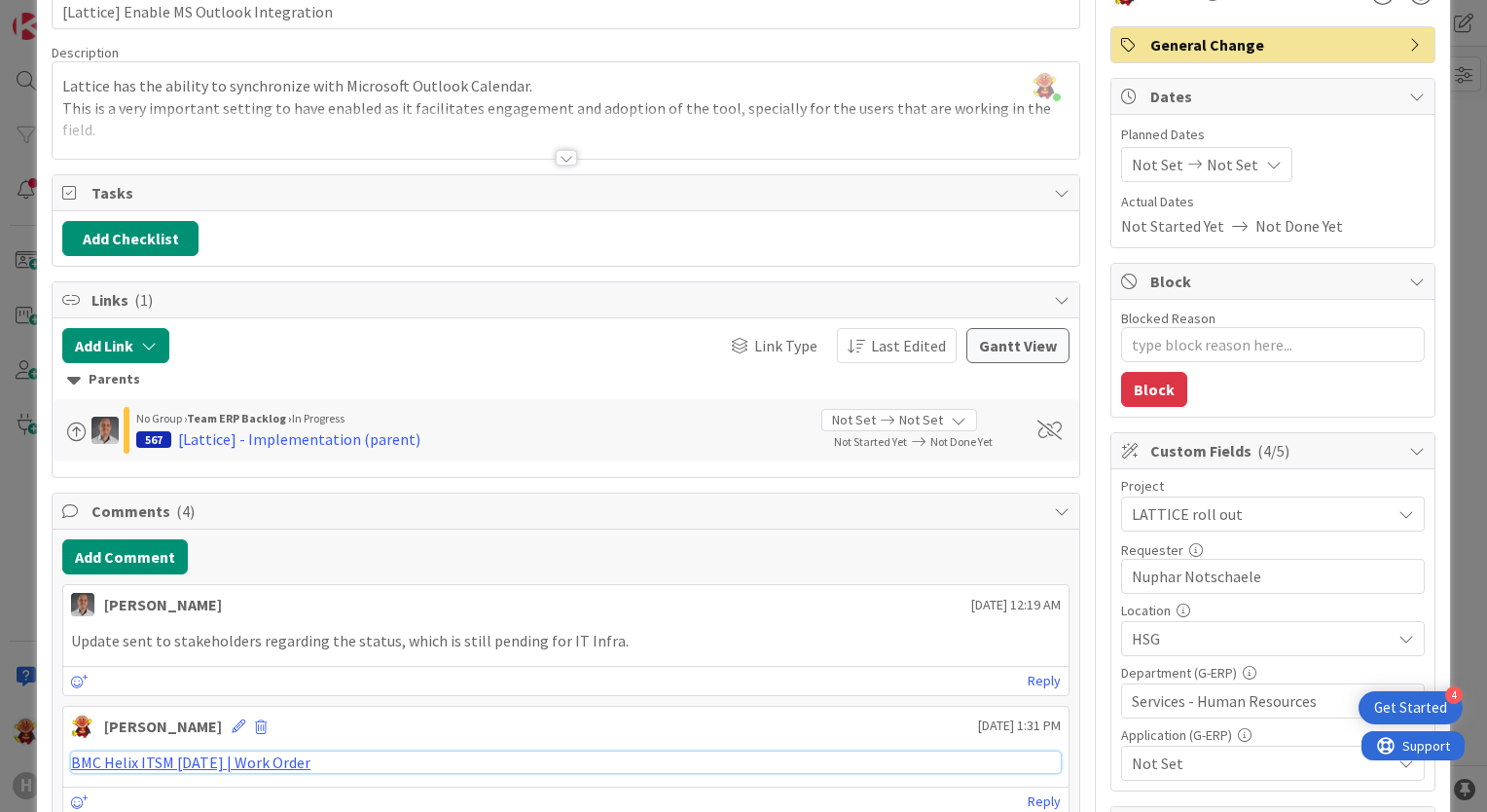
scroll to position [0, 0]
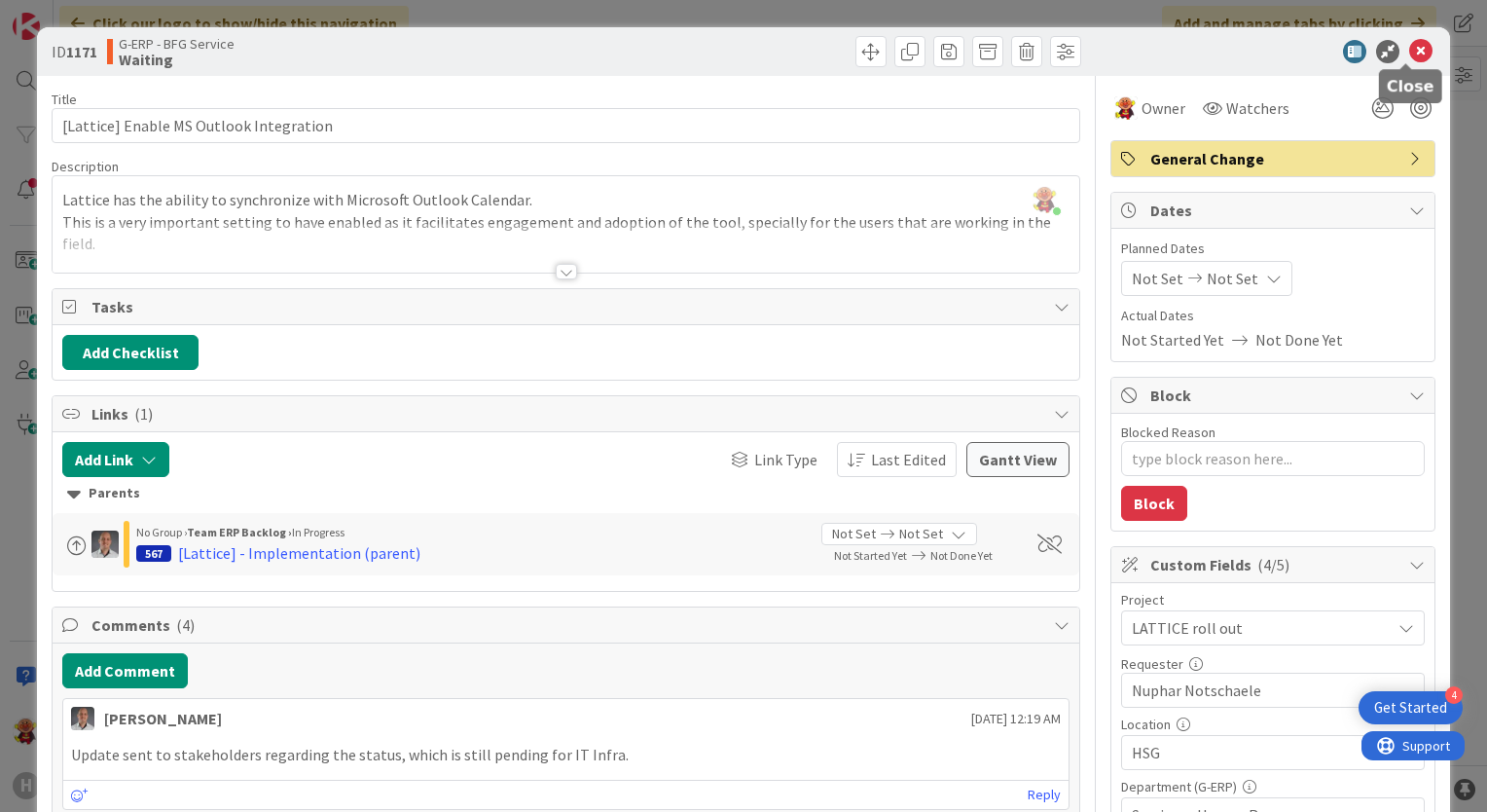
click at [1413, 55] on icon at bounding box center [1420, 51] width 23 height 23
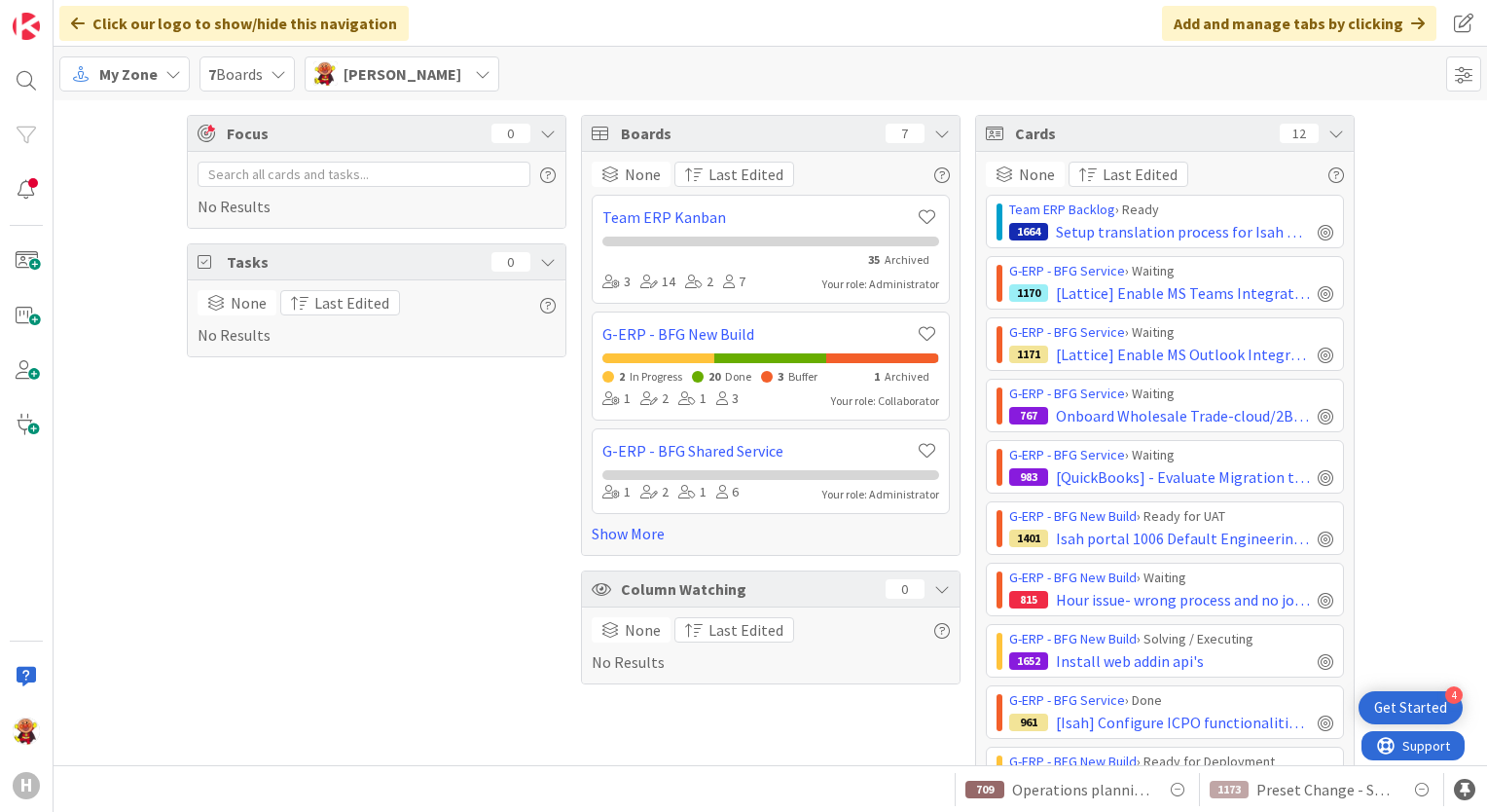
click at [409, 76] on span "Lareina Cheng" at bounding box center [403, 73] width 118 height 23
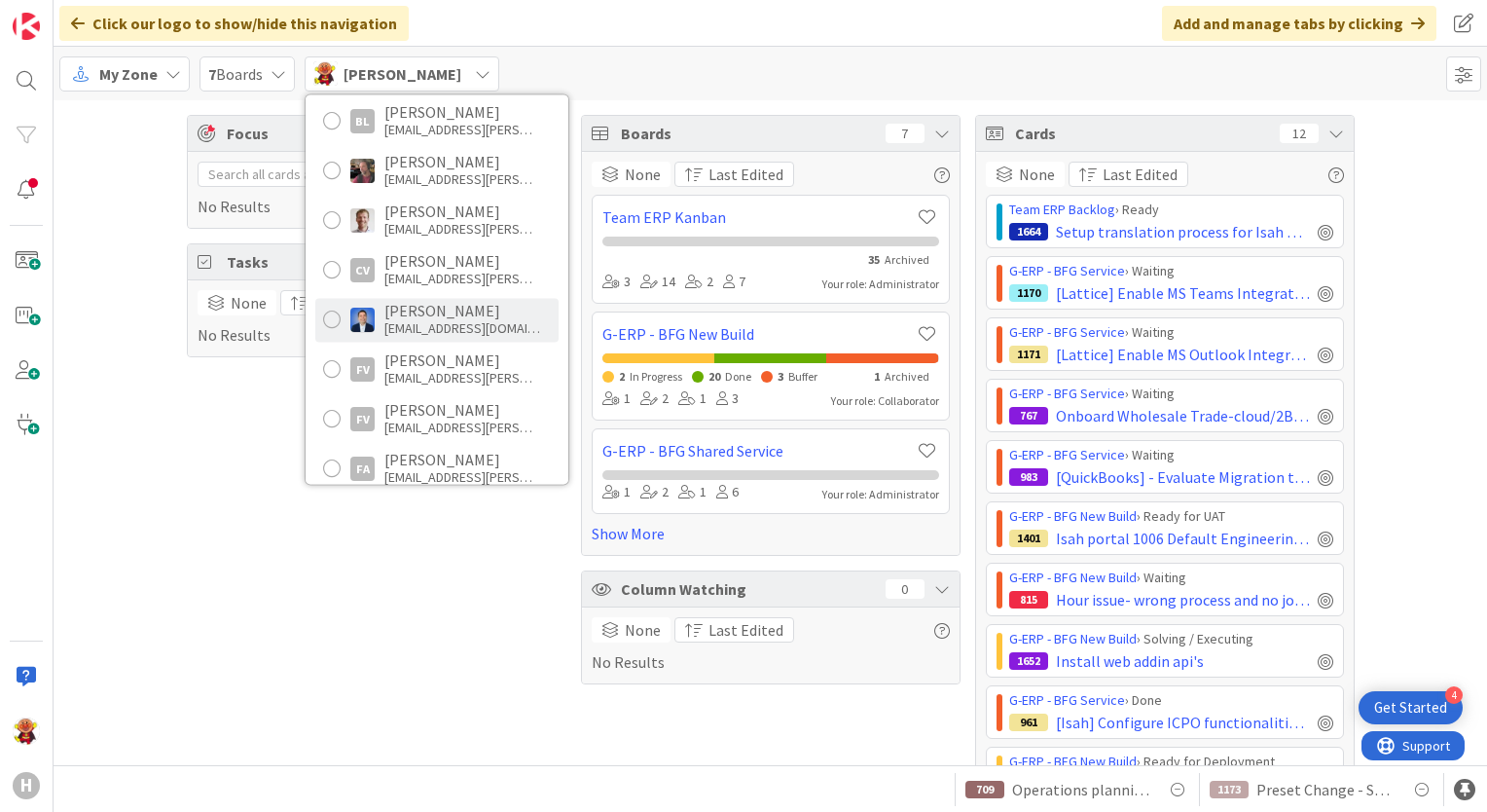
scroll to position [487, 0]
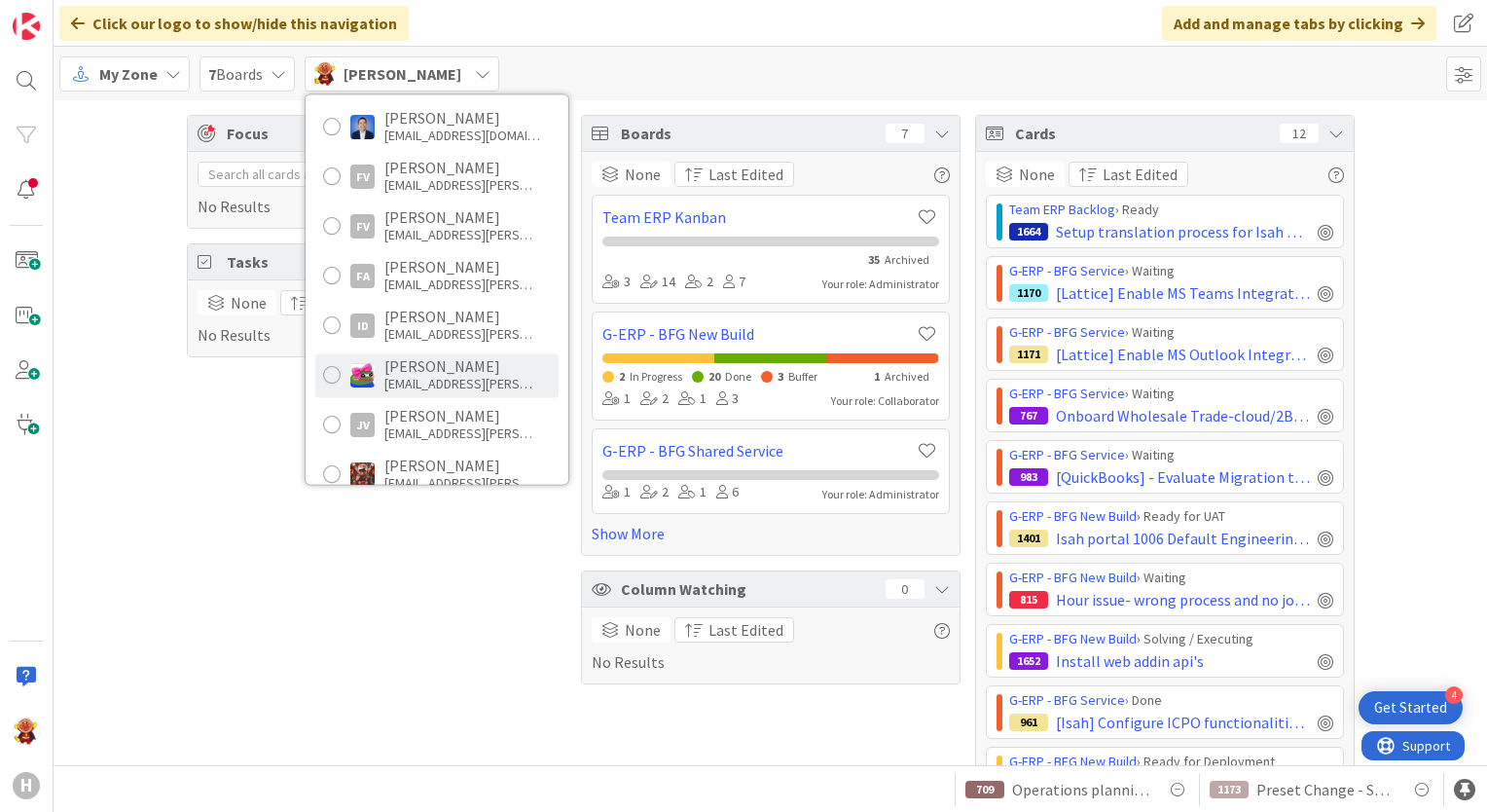
click at [428, 376] on div "jkral@huisman-cz.com" at bounding box center [462, 384] width 156 height 18
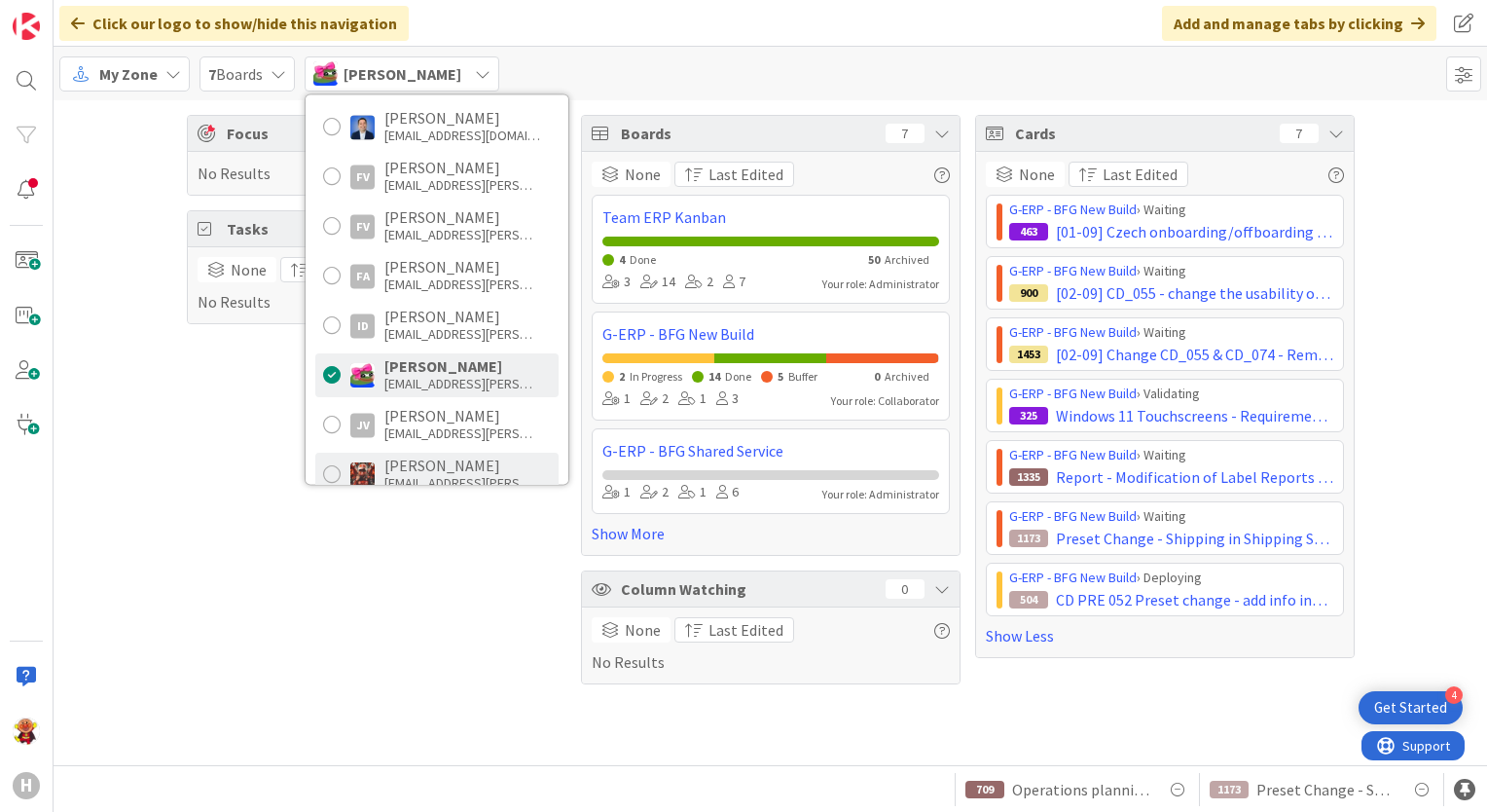
click at [417, 460] on div "[PERSON_NAME]" at bounding box center [462, 465] width 156 height 18
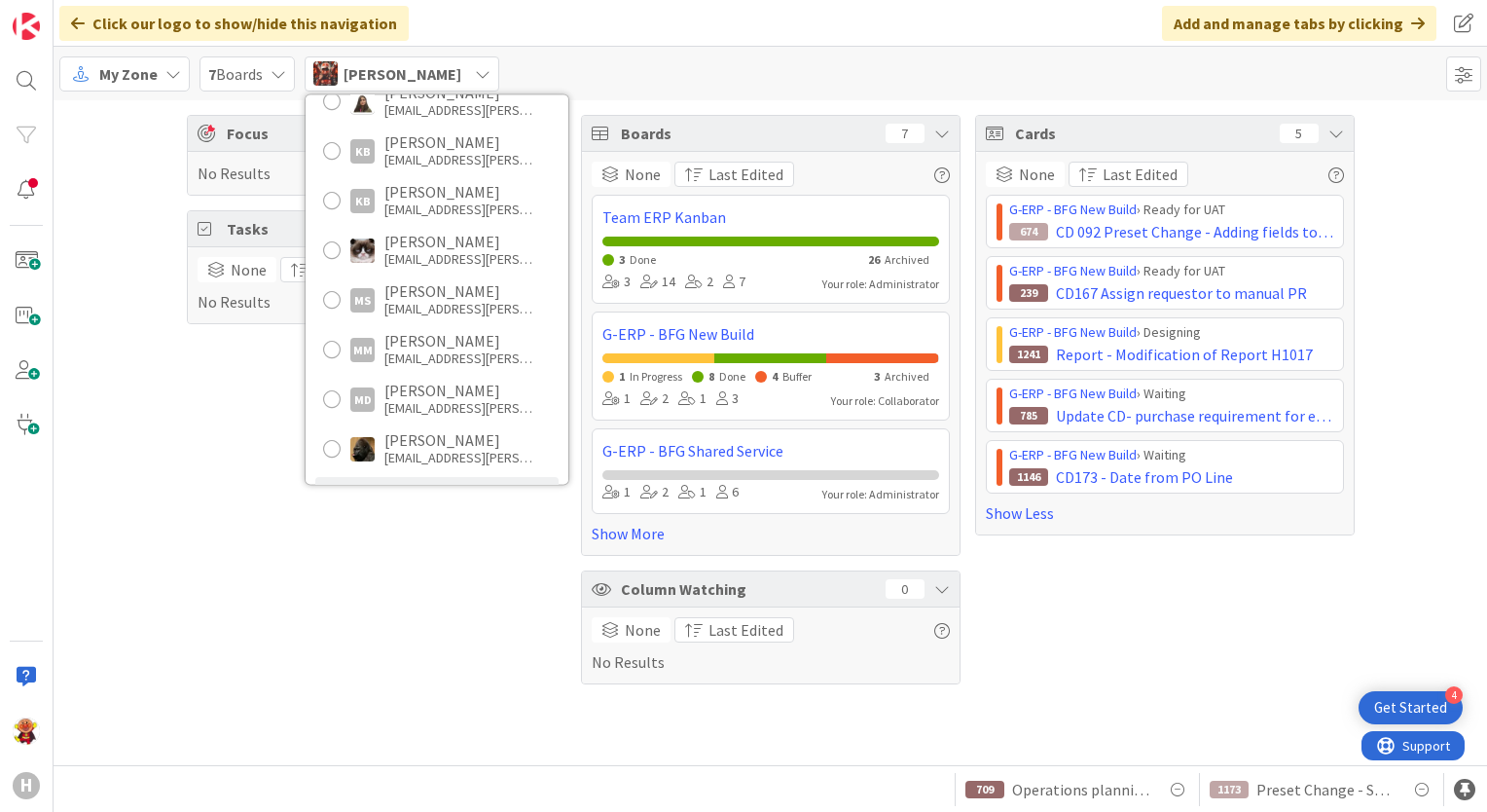
scroll to position [973, 0]
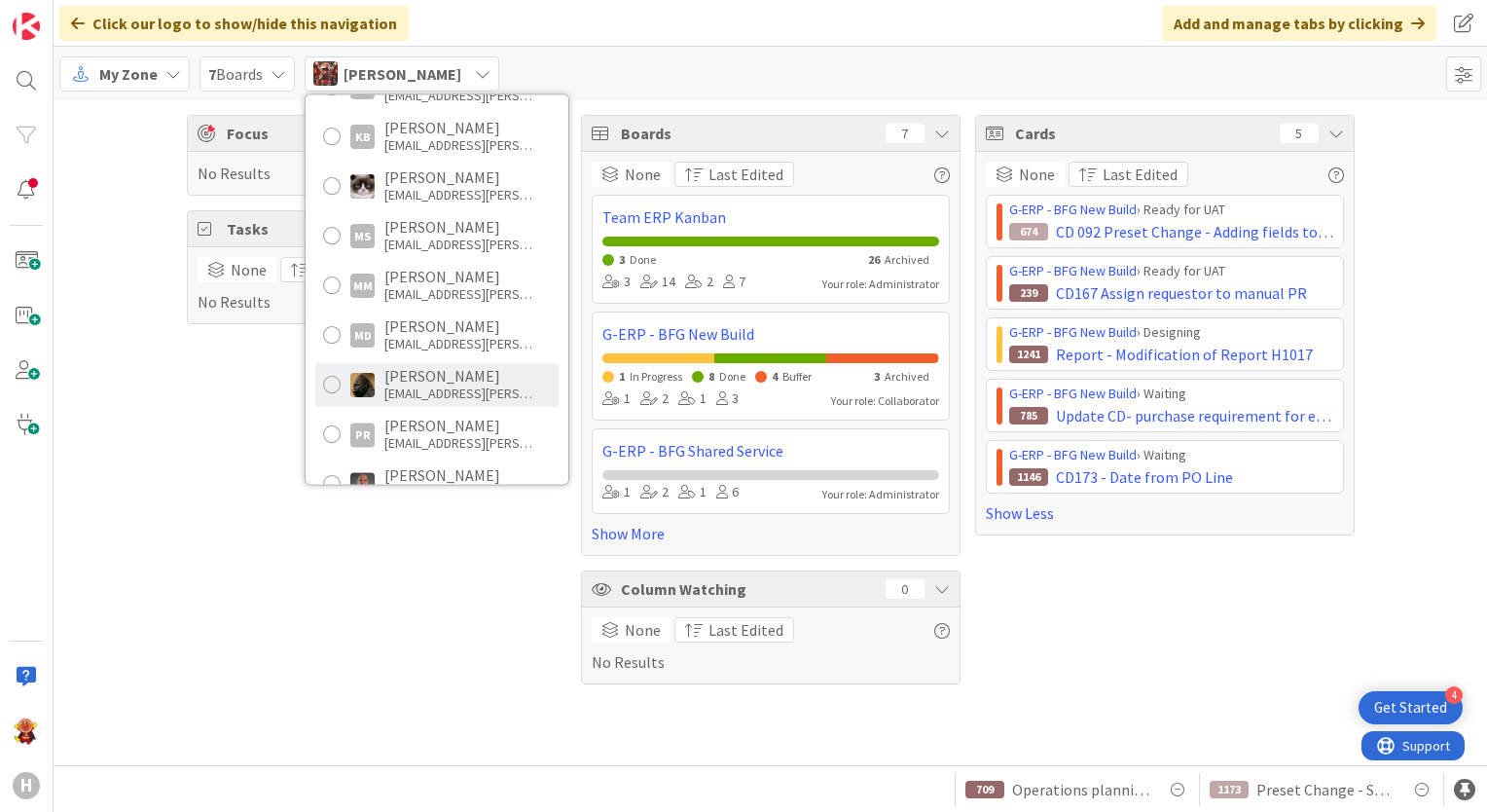
click at [443, 379] on div "[PERSON_NAME]" at bounding box center [462, 376] width 156 height 18
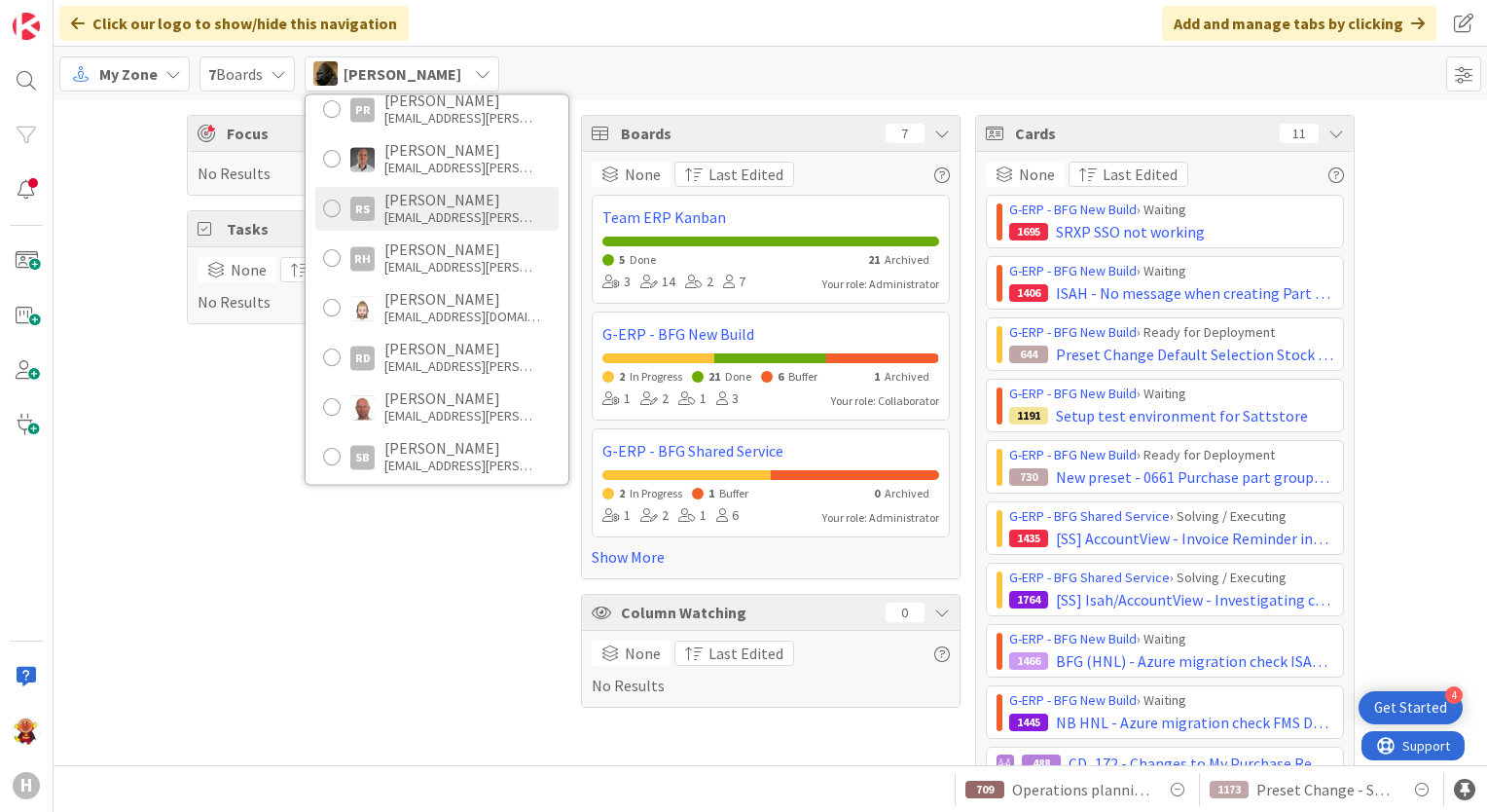
scroll to position [1168, 0]
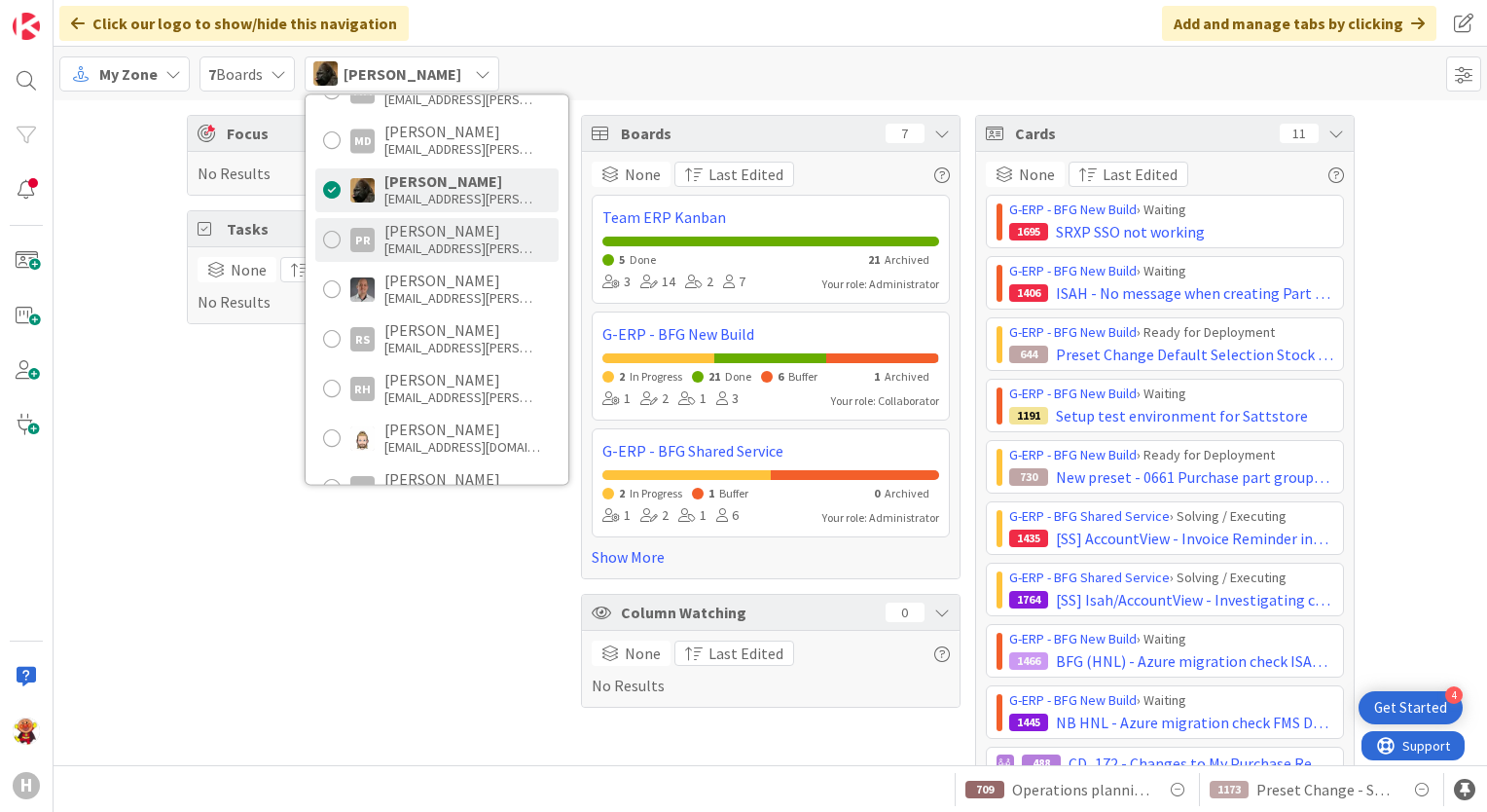
click at [495, 245] on div "prana@huisman-nl.com" at bounding box center [462, 248] width 156 height 18
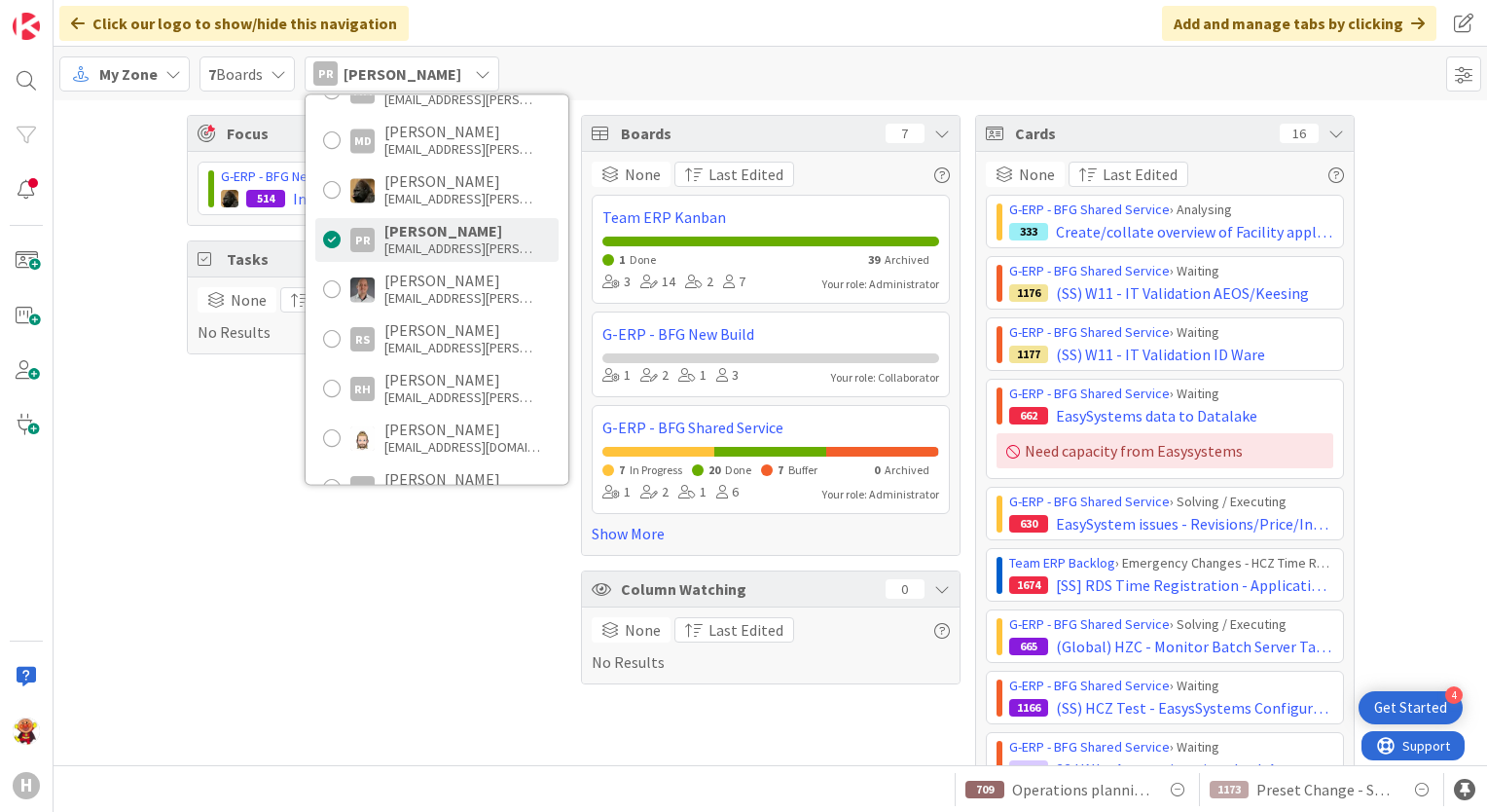
click at [406, 687] on div "Focus 1 G-ERP - BFG New Build › Done 514 Investigate if and if so why Windchill…" at bounding box center [377, 709] width 380 height 1188
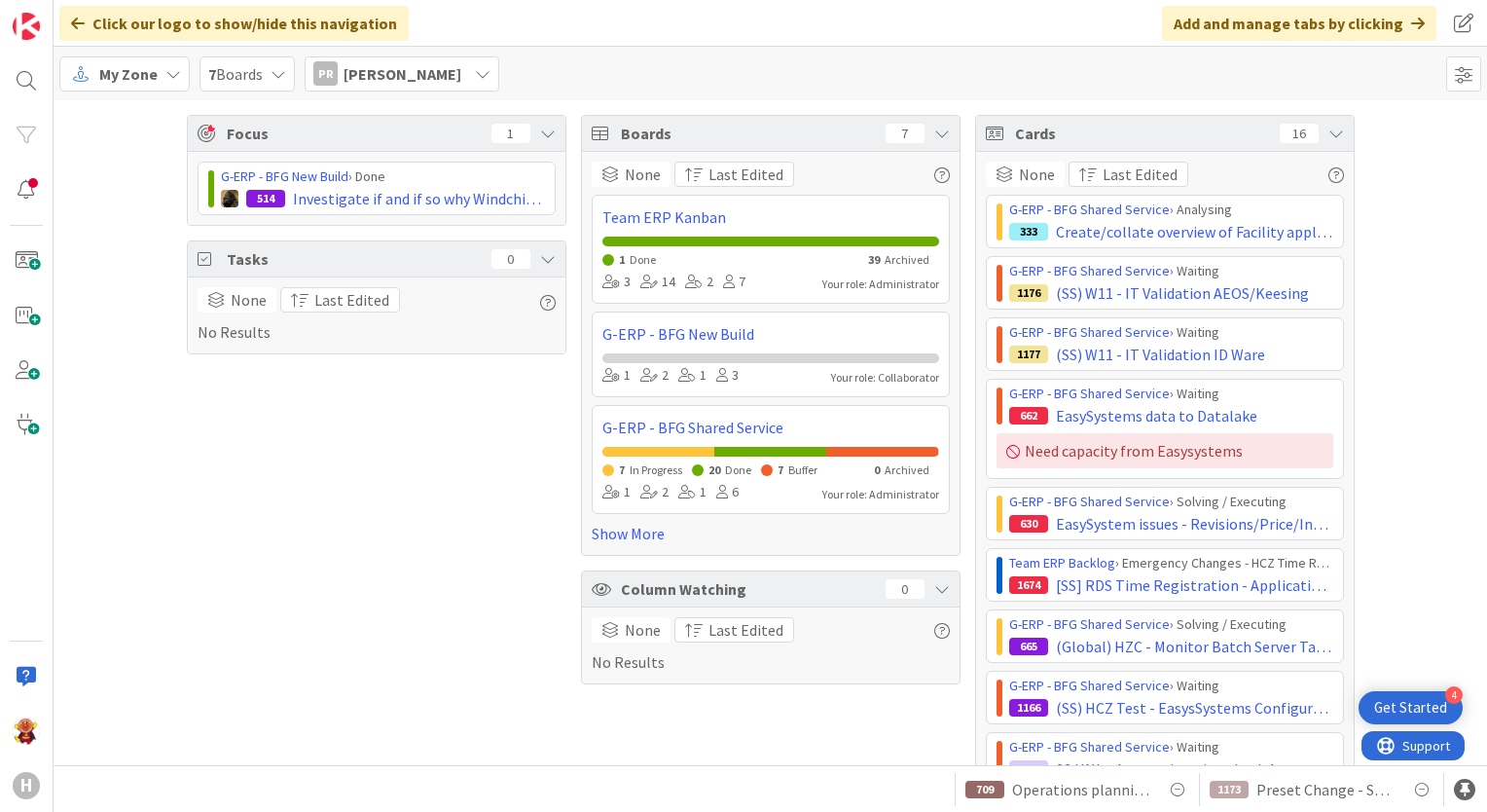
scroll to position [0, 0]
click at [137, 66] on span "My Zone" at bounding box center [128, 73] width 58 height 23
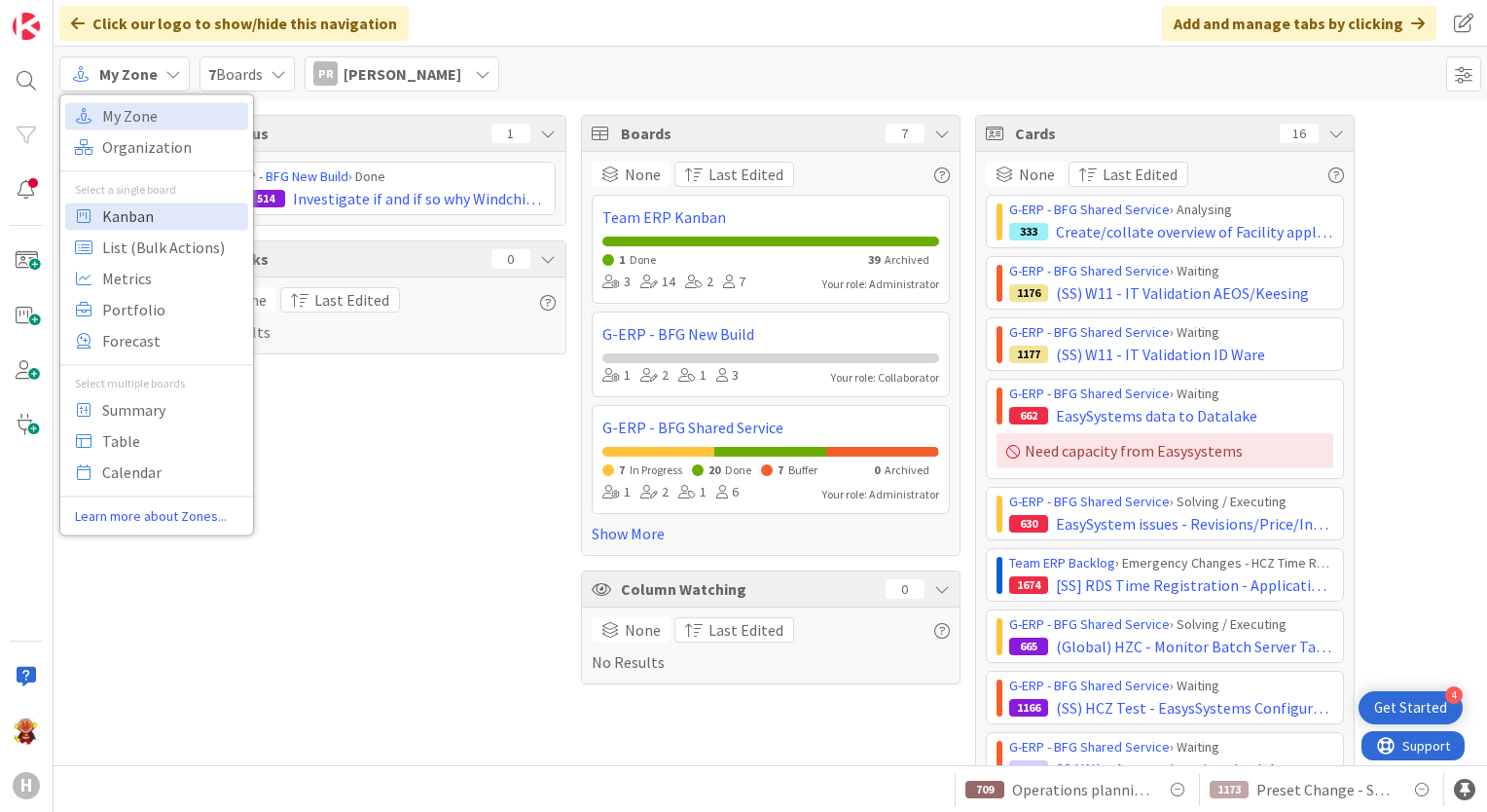
click at [145, 223] on span "Kanban" at bounding box center [172, 215] width 140 height 29
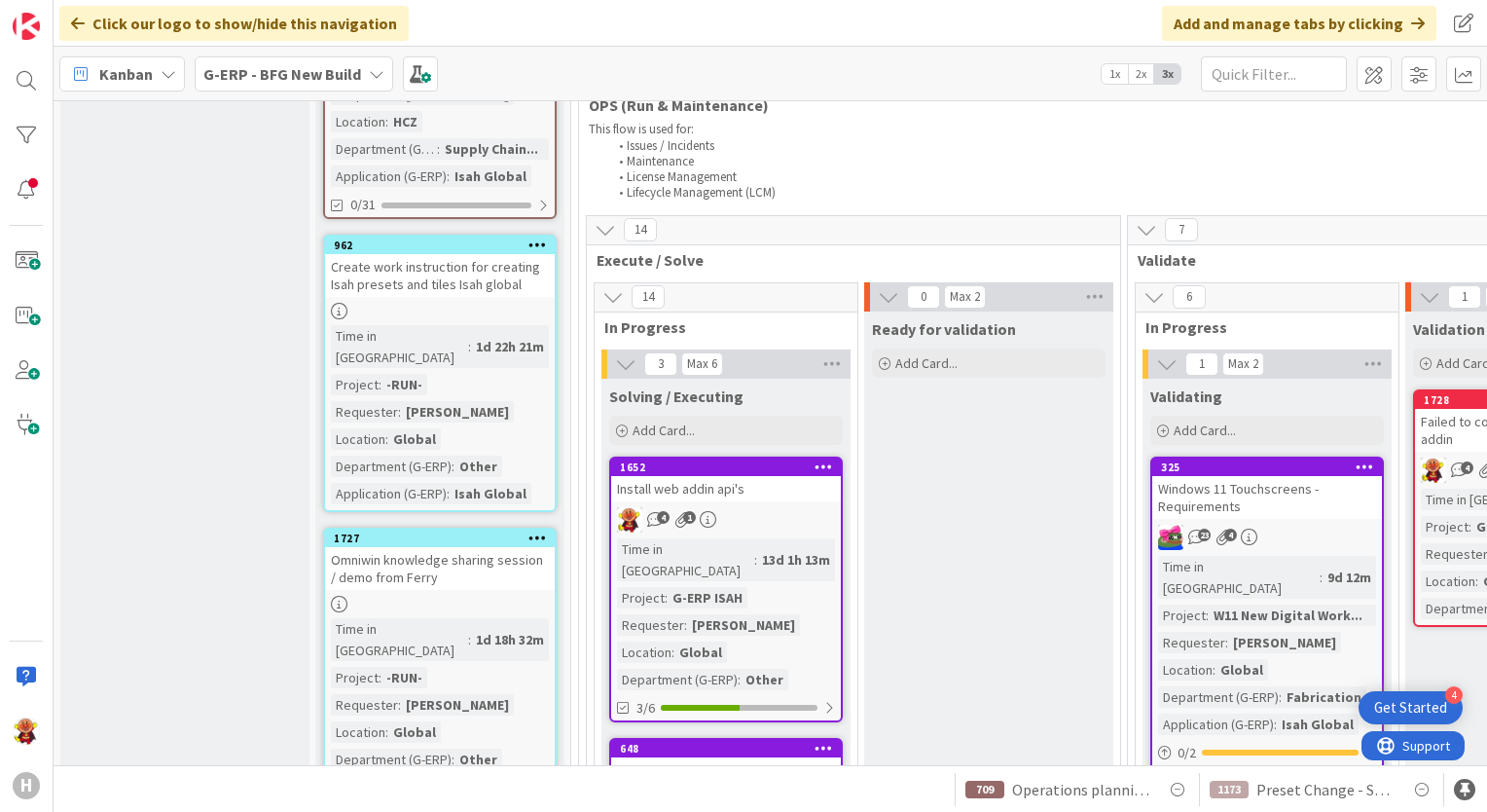
scroll to position [2433, 0]
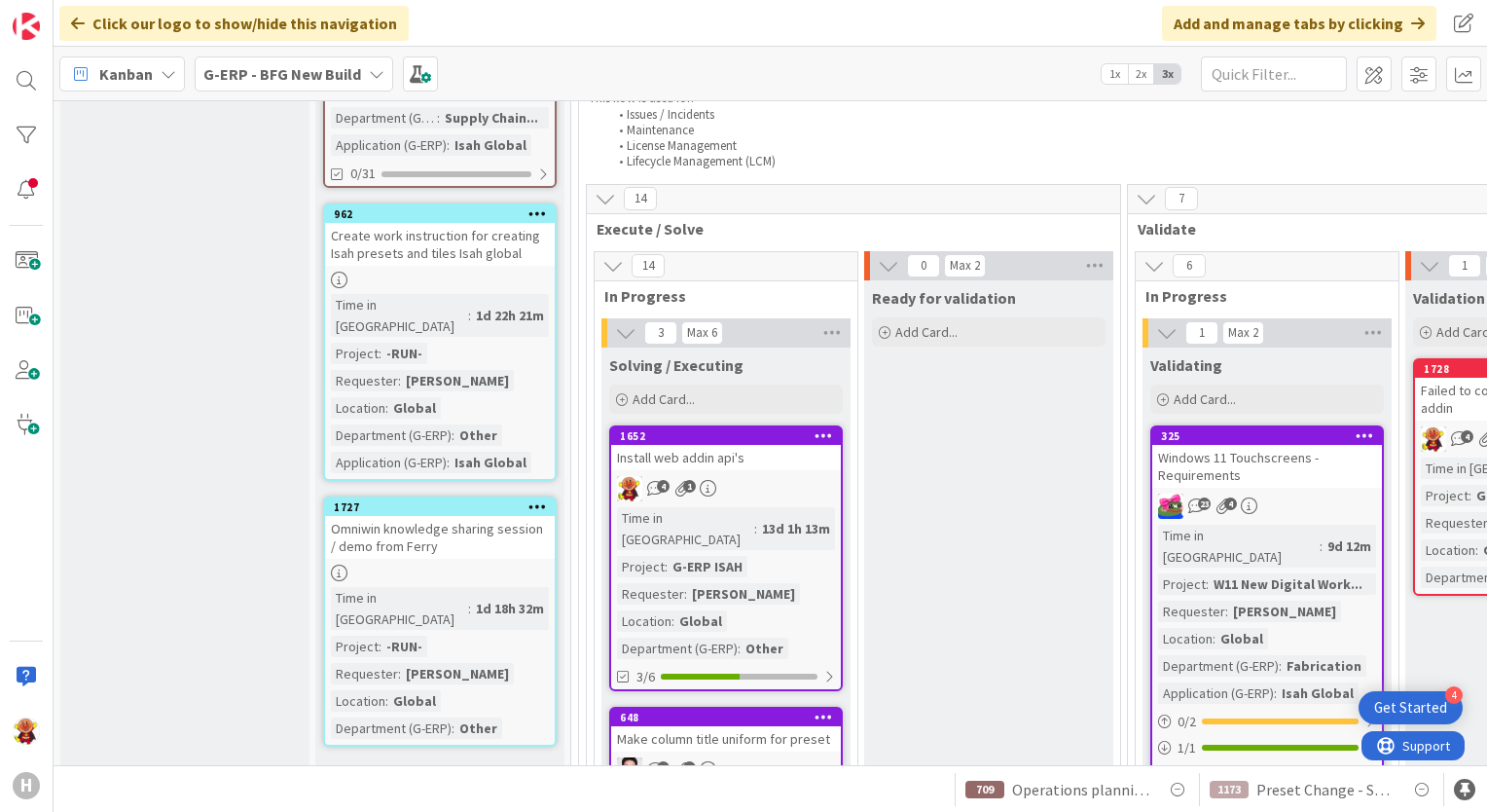
click at [539, 516] on div "Omniwin knowledge sharing session / demo from Ferry" at bounding box center [440, 537] width 230 height 43
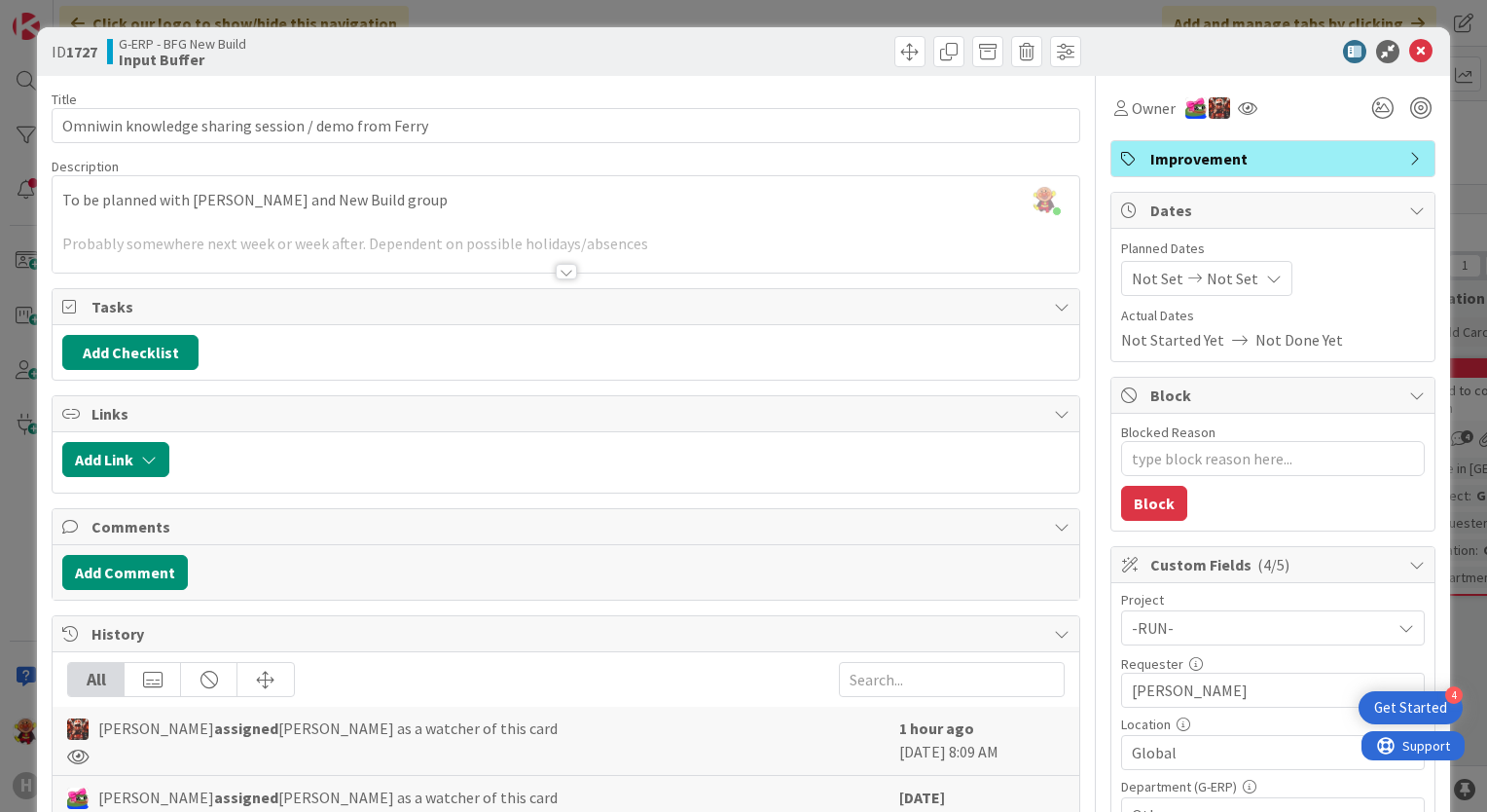
click at [556, 273] on div at bounding box center [566, 272] width 21 height 16
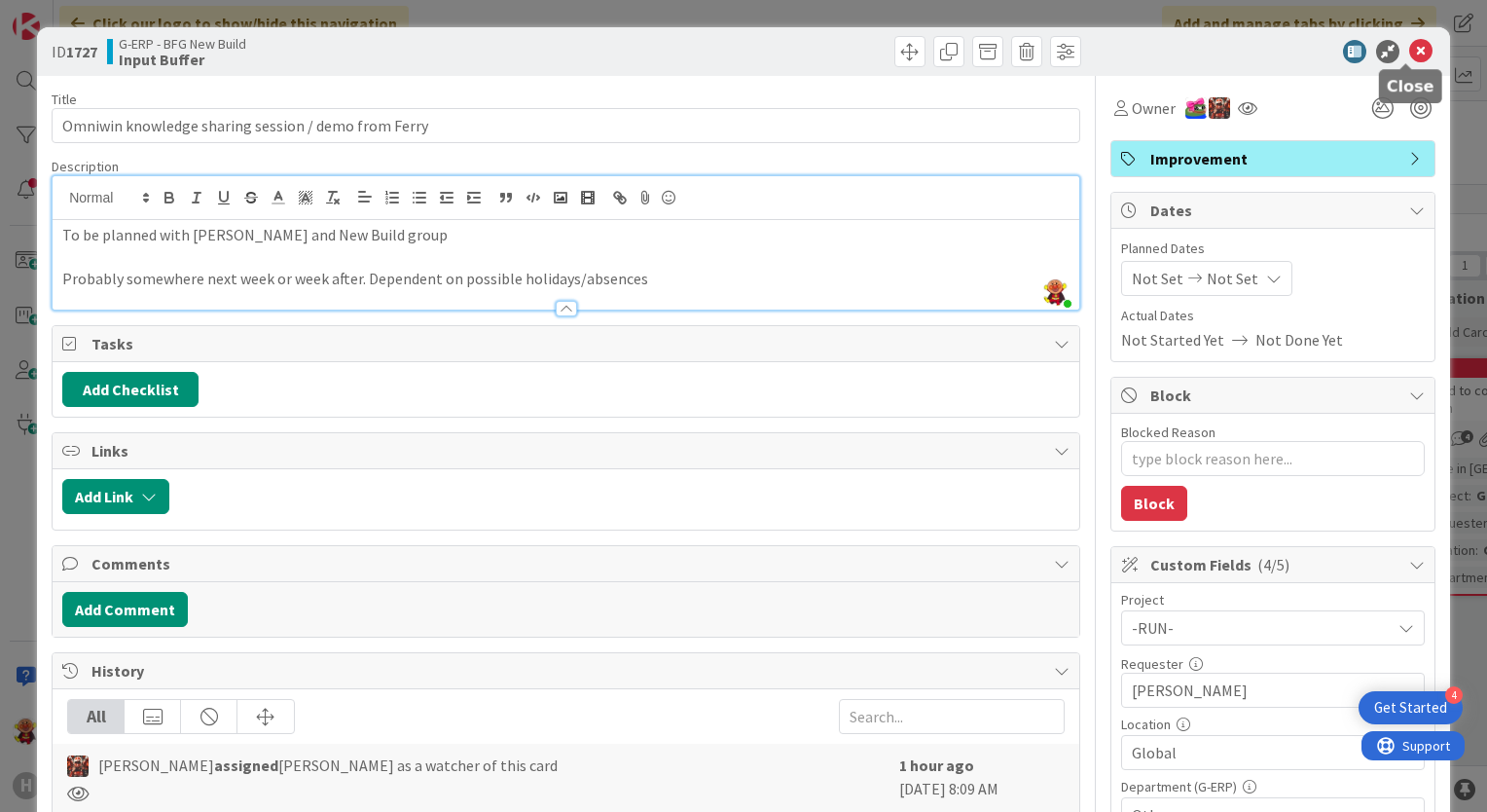
click at [1409, 58] on icon at bounding box center [1420, 51] width 23 height 23
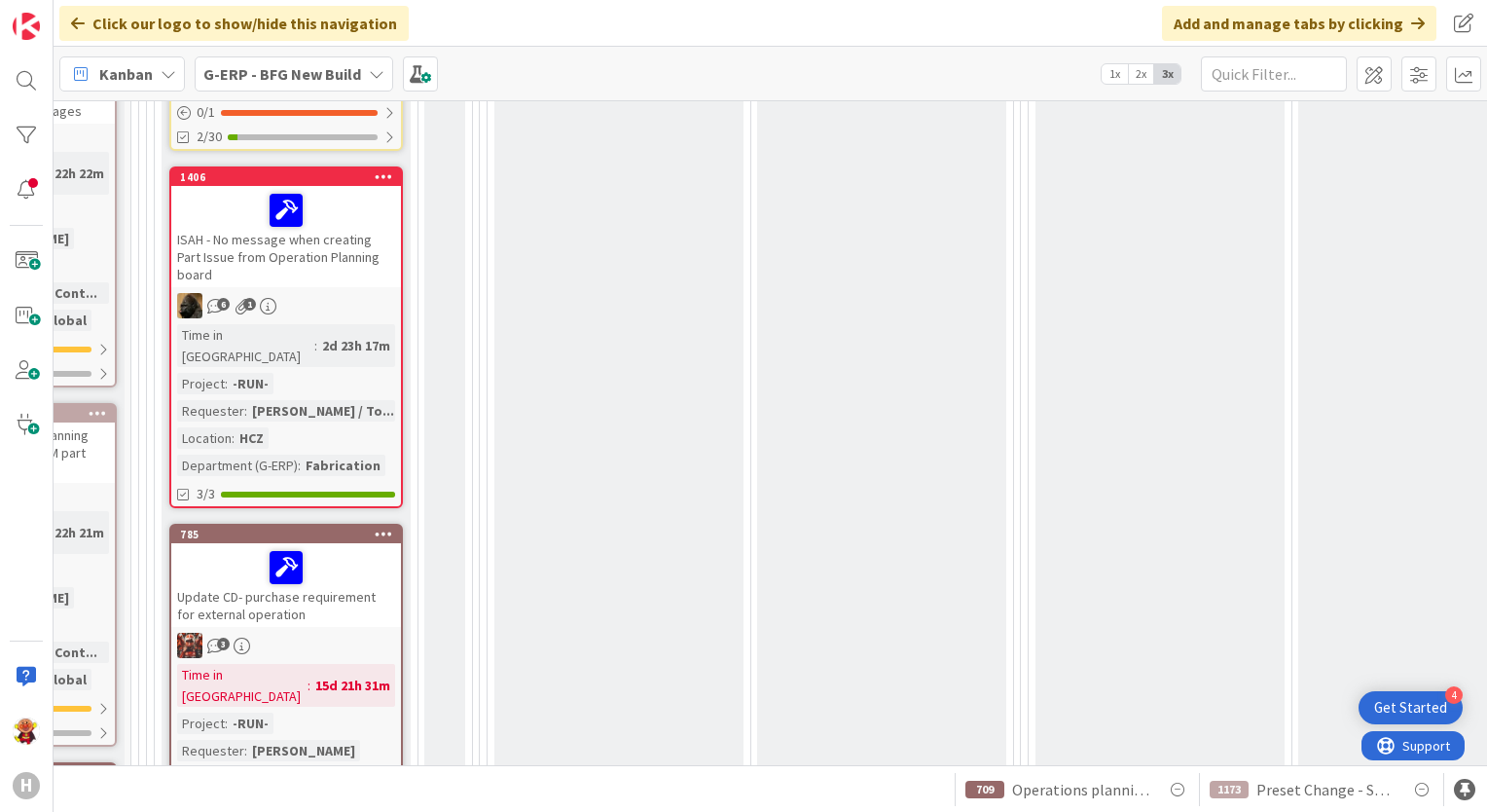
scroll to position [1752, 440]
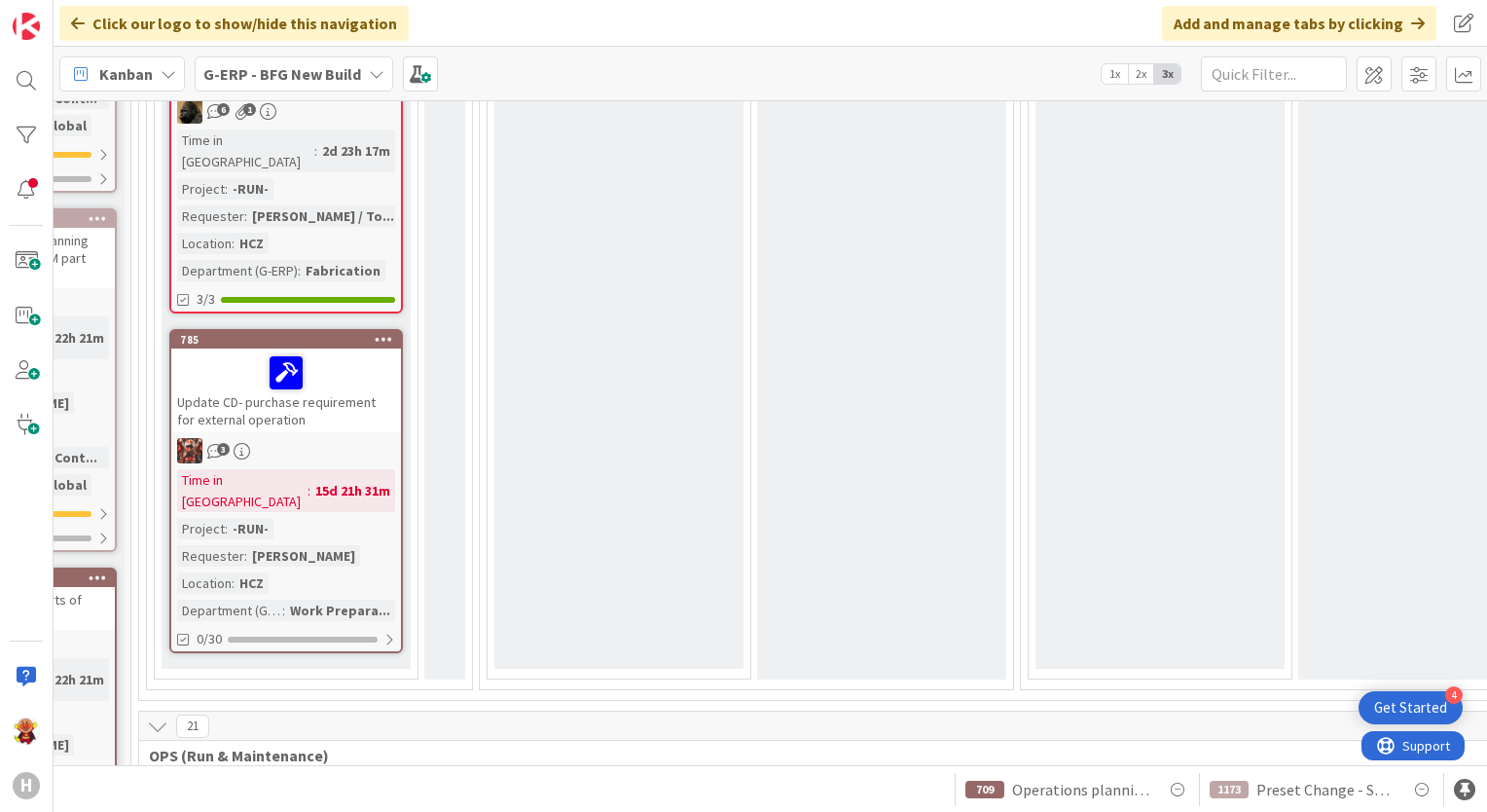
click at [341, 329] on link "785 Update CD- purchase requirement for external operation 3 Time in Column : 1…" at bounding box center [286, 491] width 234 height 324
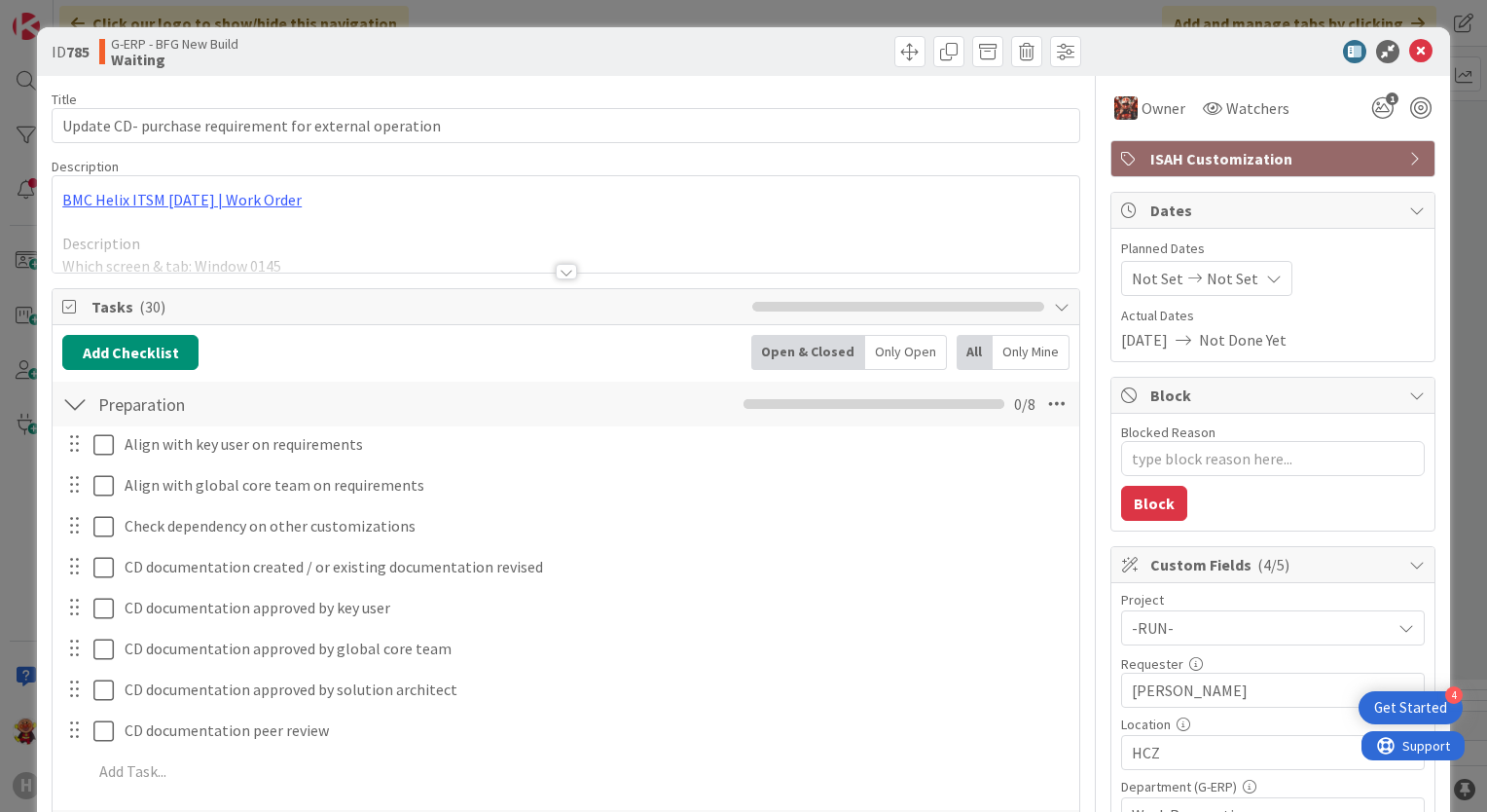
type textarea "x"
click at [559, 270] on div at bounding box center [566, 272] width 21 height 16
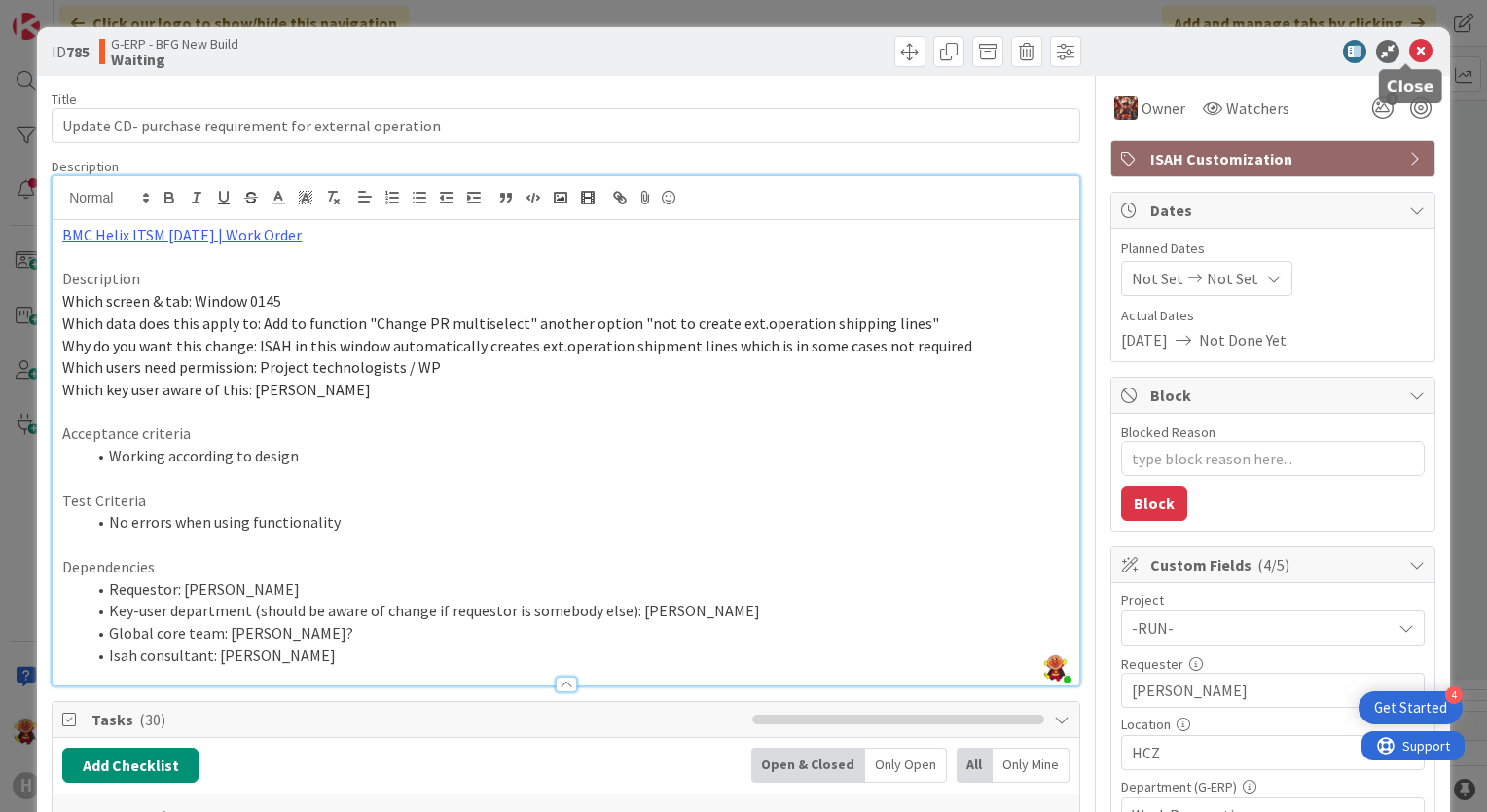
click at [1409, 52] on icon at bounding box center [1420, 51] width 23 height 23
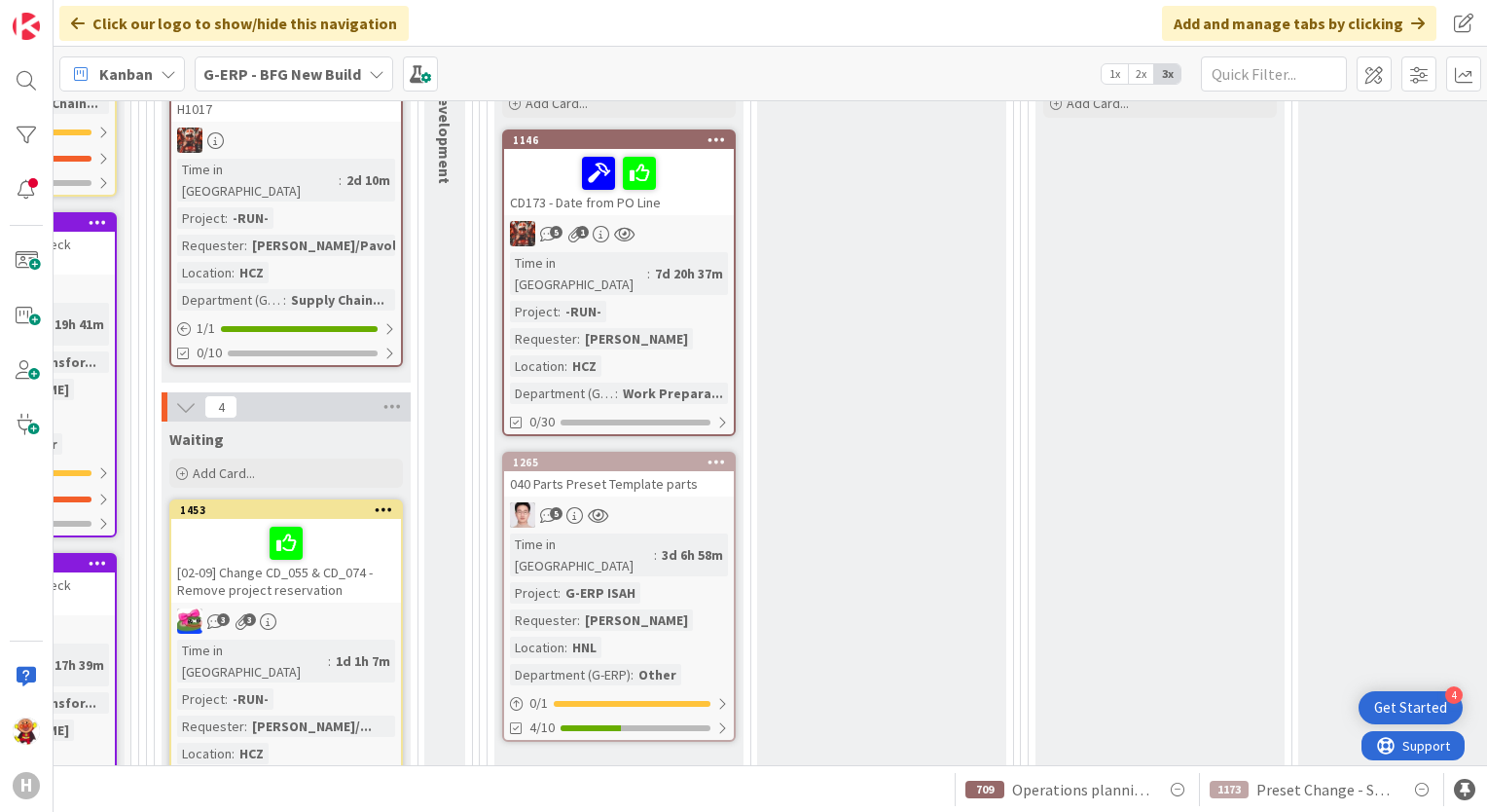
scroll to position [195, 440]
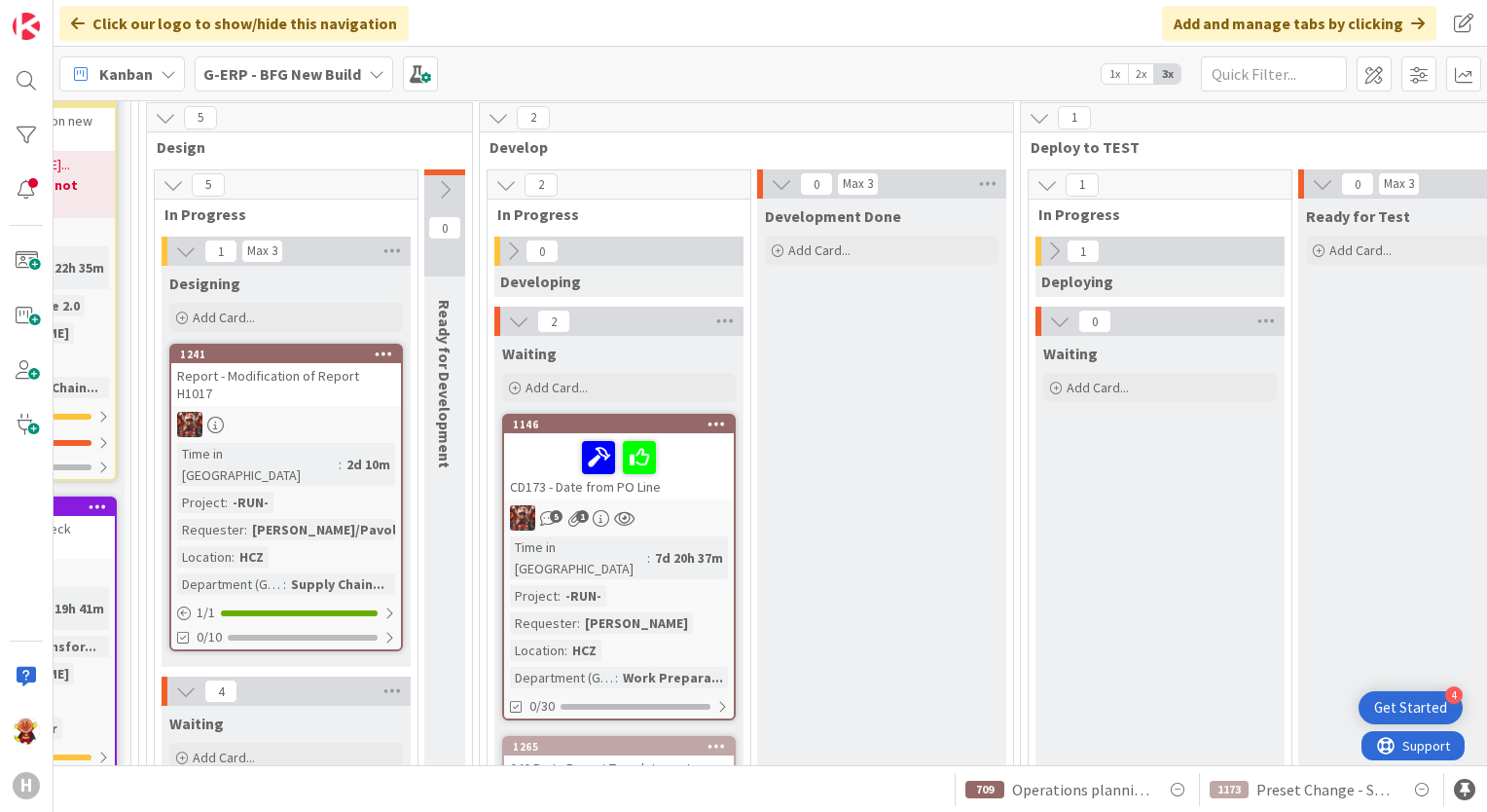
click at [1438, 83] on div at bounding box center [1419, 73] width 125 height 35
click at [1419, 87] on span at bounding box center [1418, 73] width 35 height 35
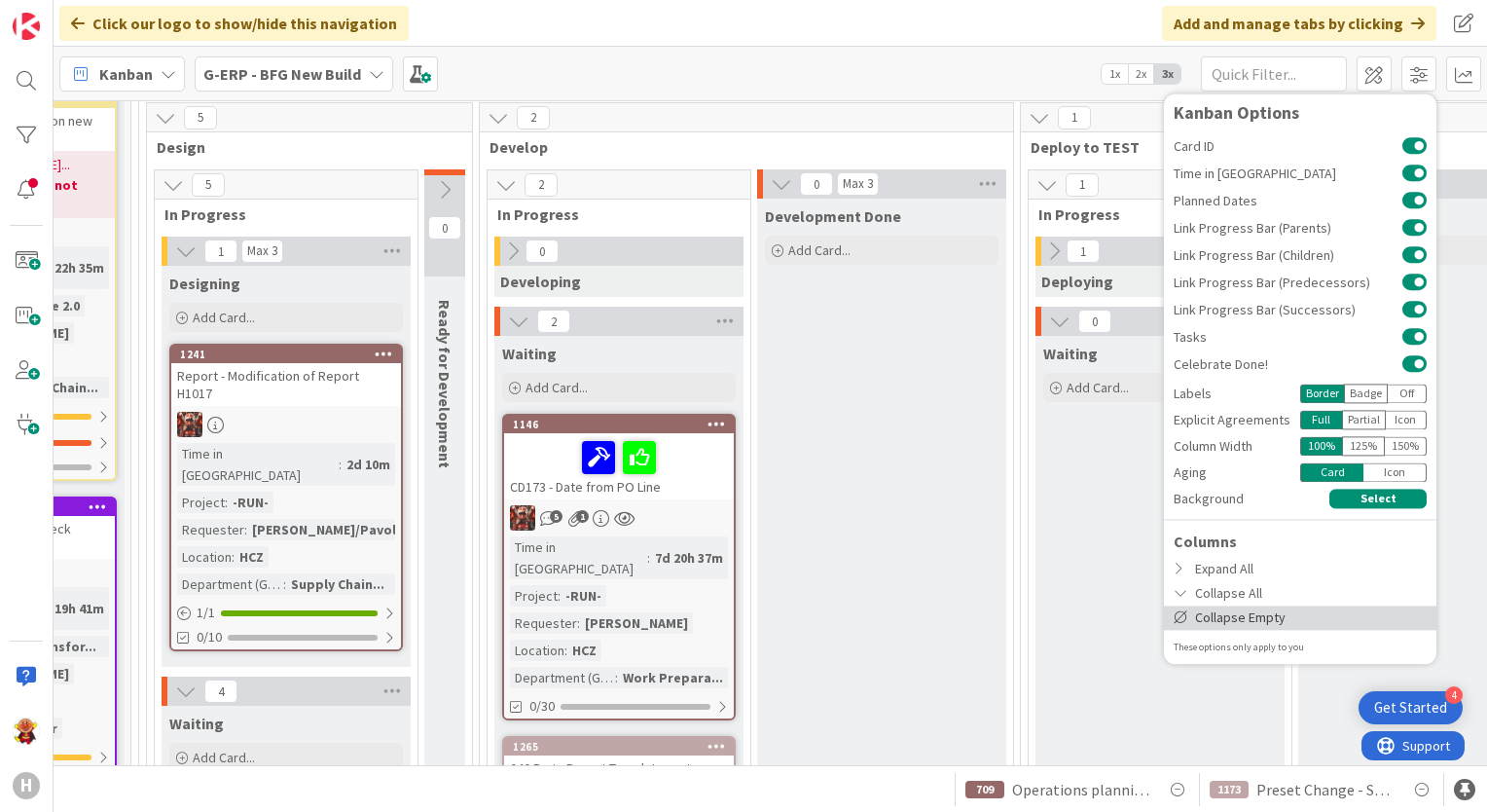
click at [1257, 619] on div "Collapse Empty" at bounding box center [1300, 617] width 272 height 24
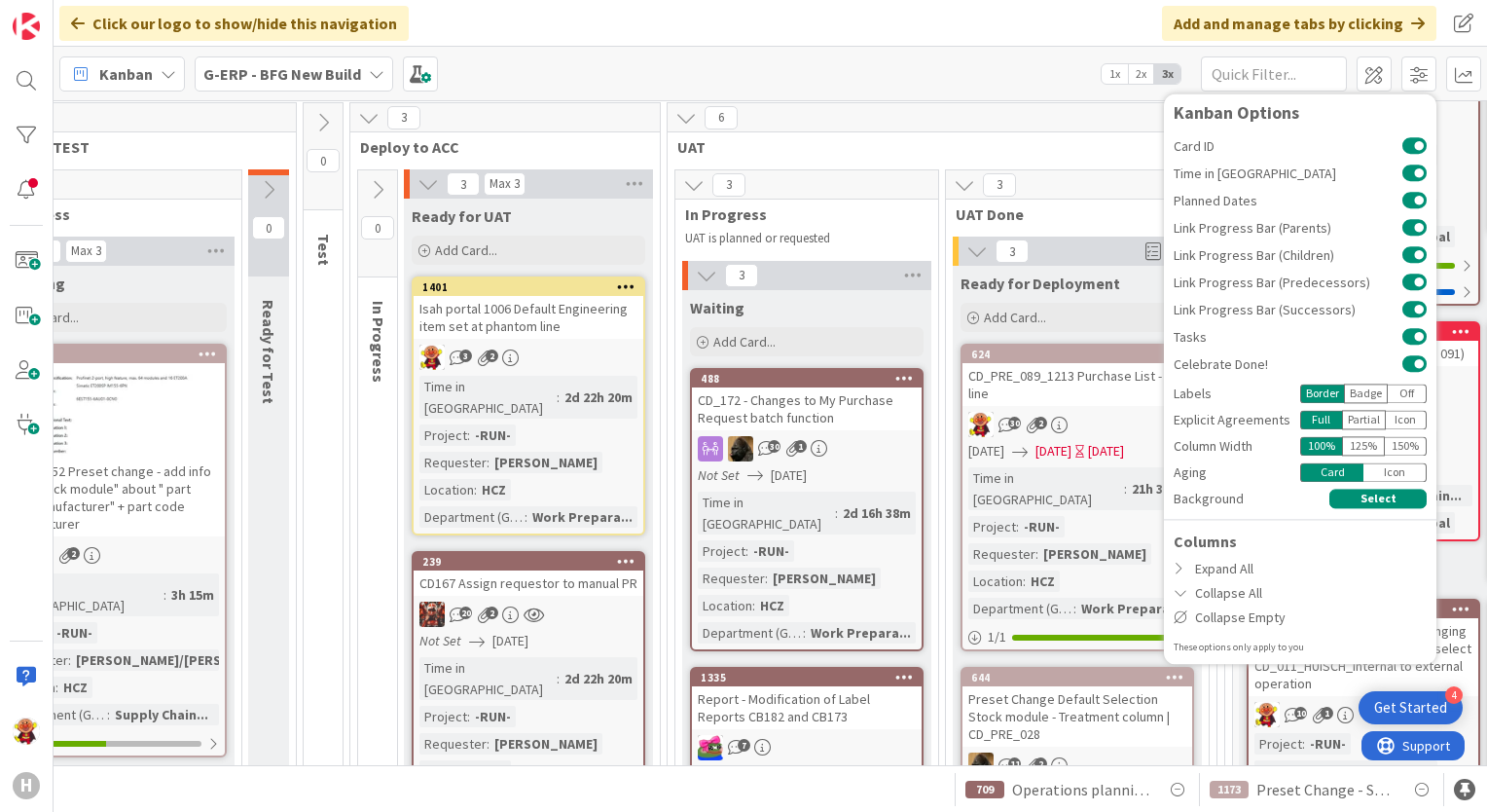
scroll to position [195, 1285]
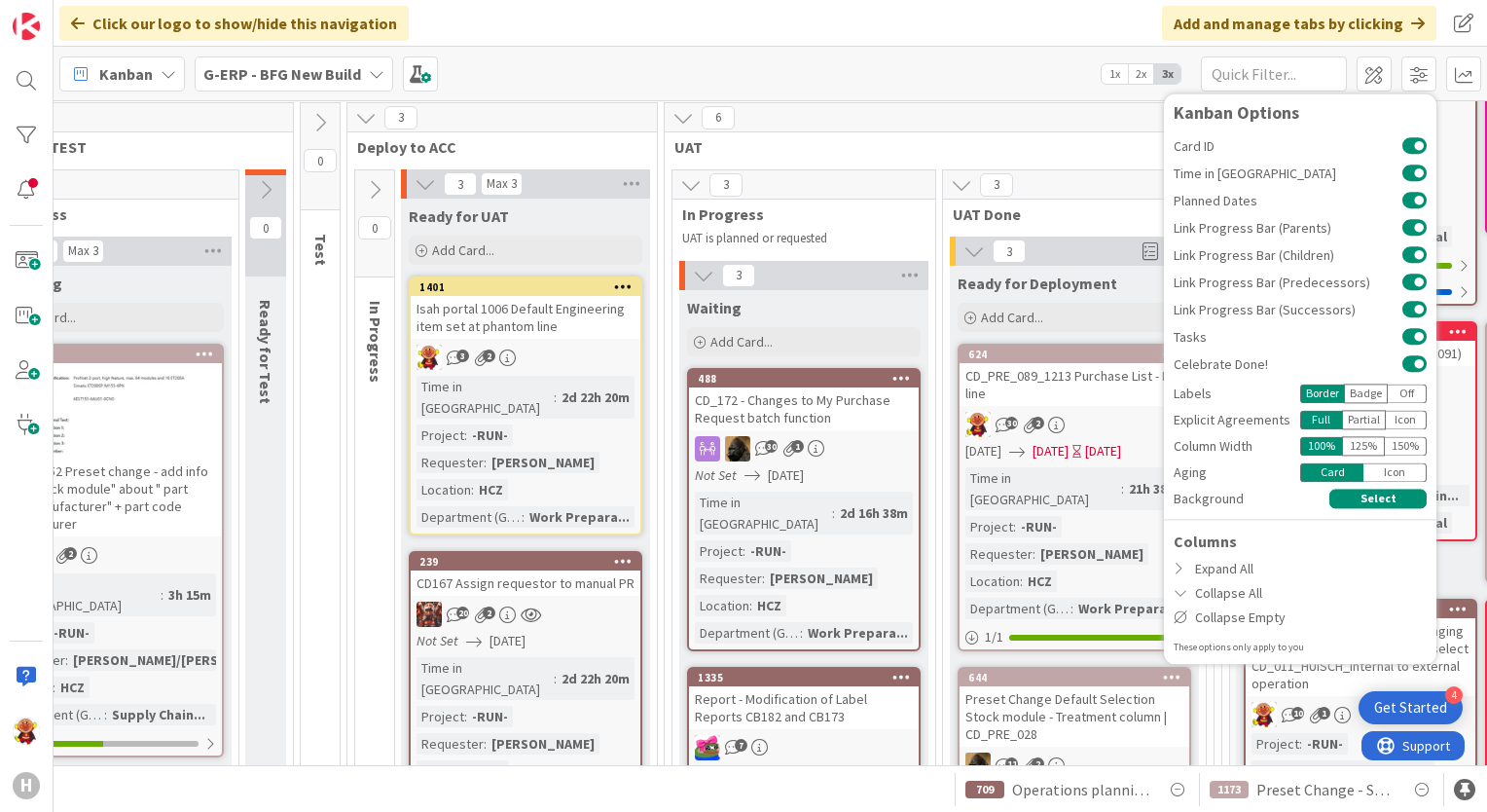
click at [978, 132] on div "6 UAT" at bounding box center [939, 131] width 549 height 56
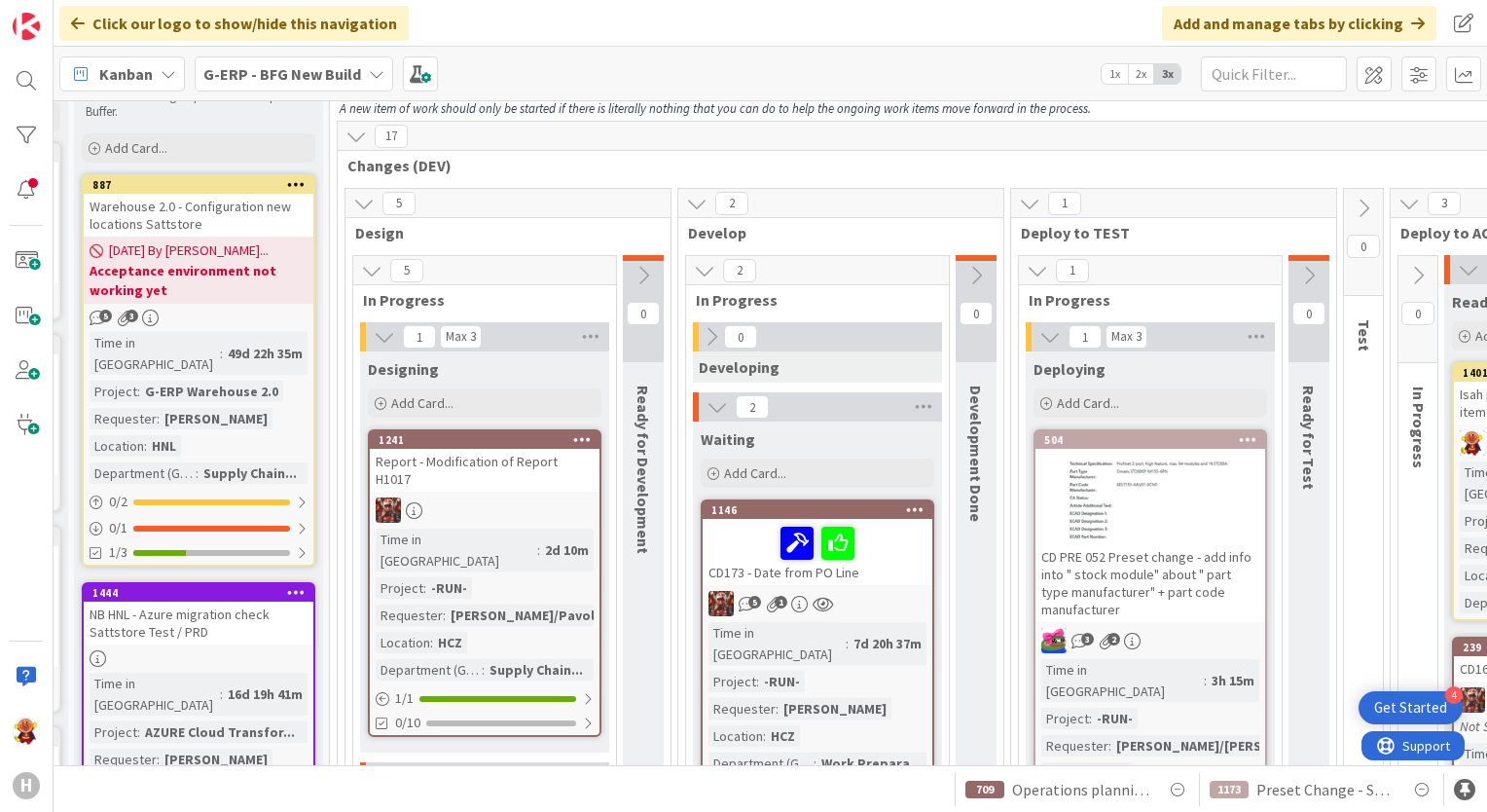
scroll to position [0, 241]
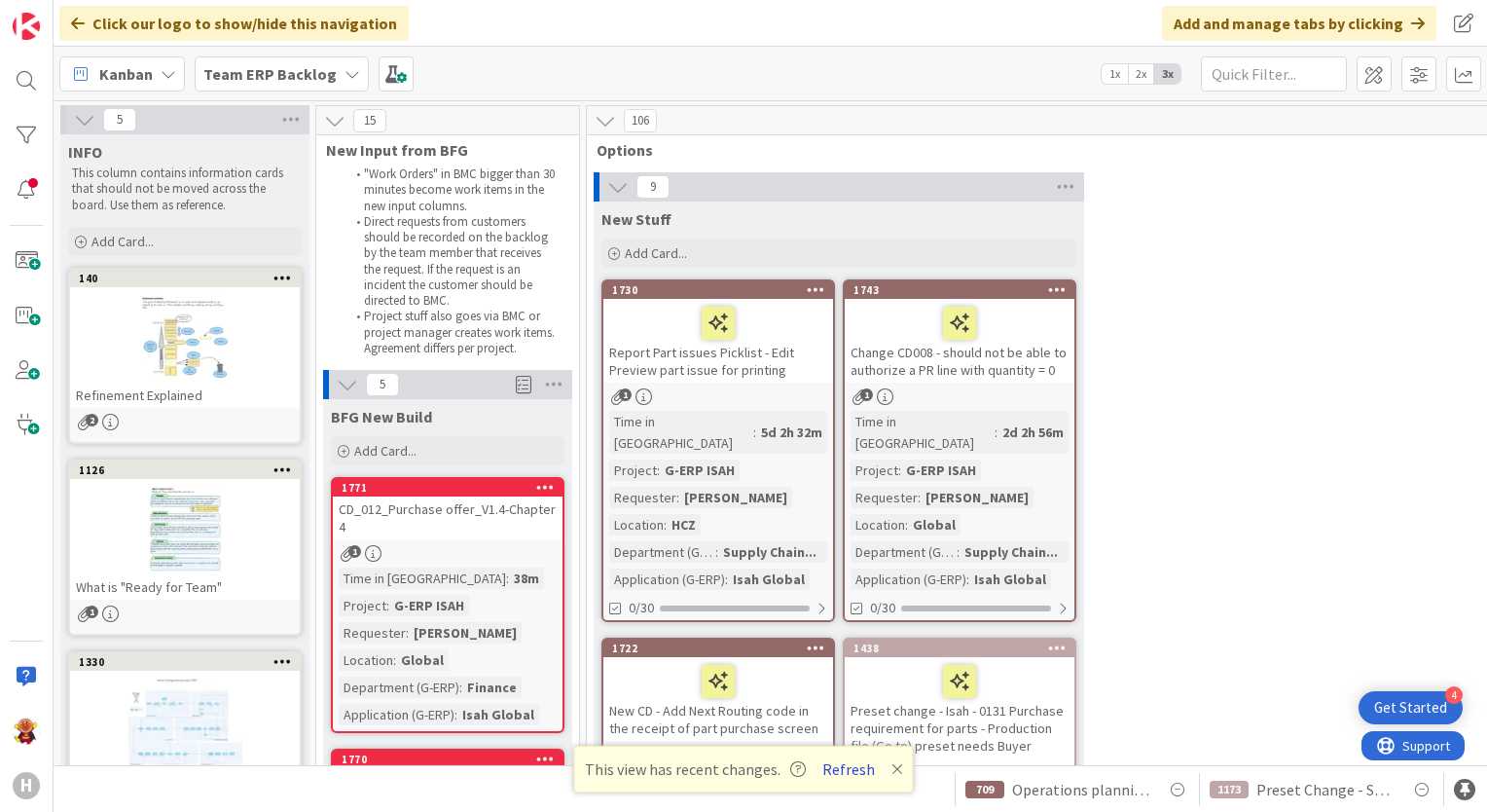
click at [841, 777] on button "Refresh" at bounding box center [848, 768] width 66 height 25
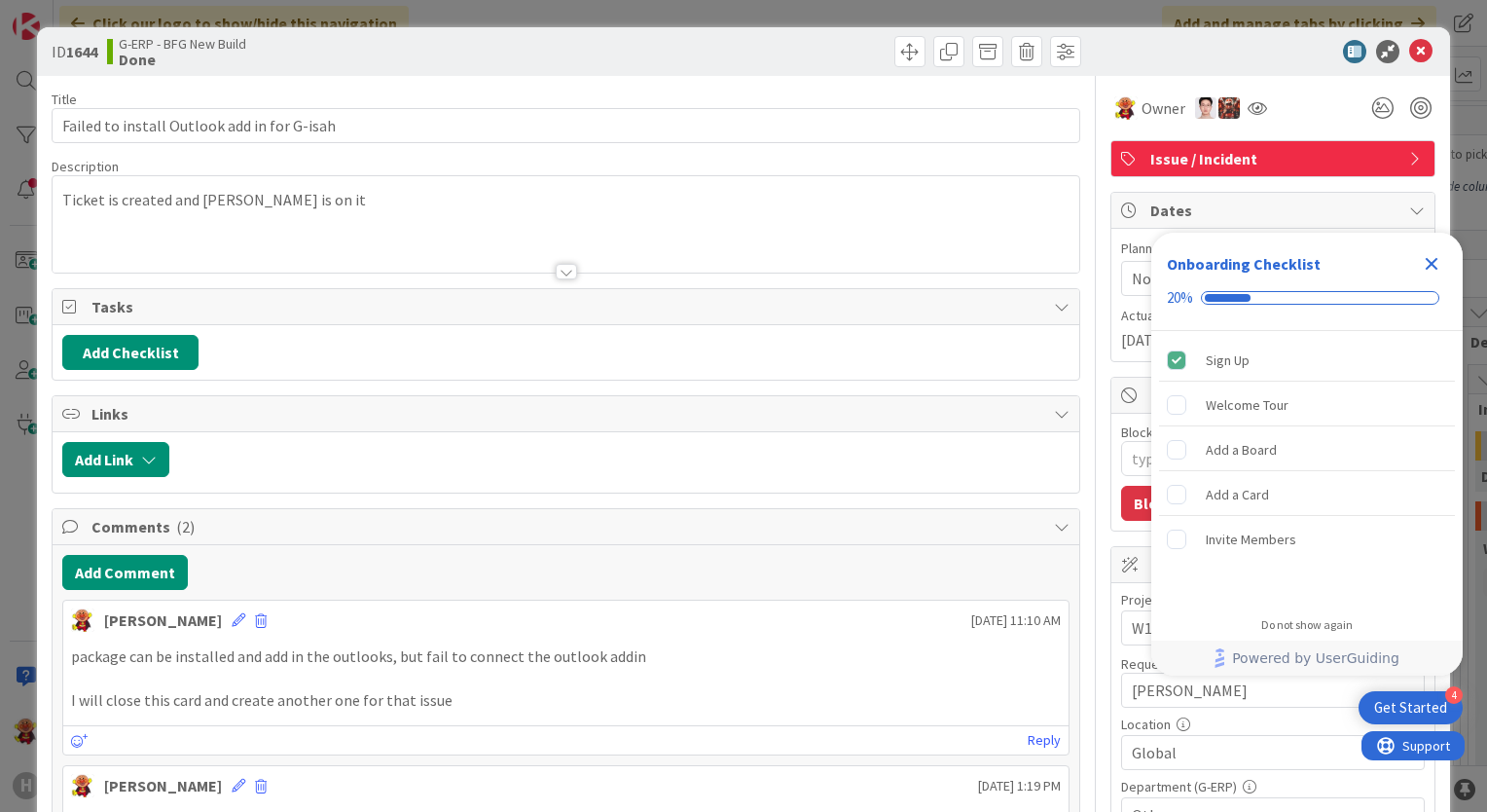
type textarea "x"
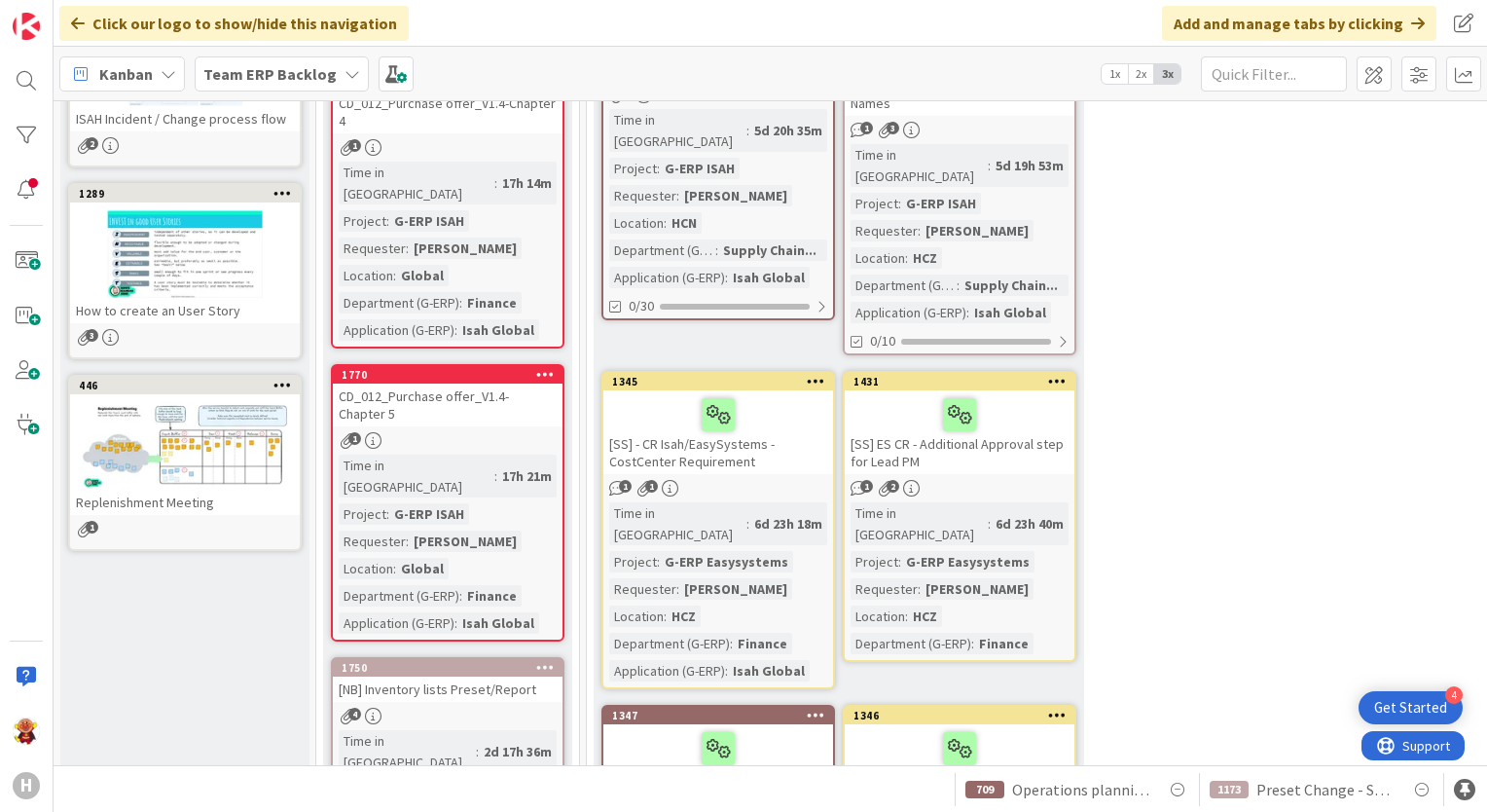
scroll to position [389, 0]
